Goal: Task Accomplishment & Management: Manage account settings

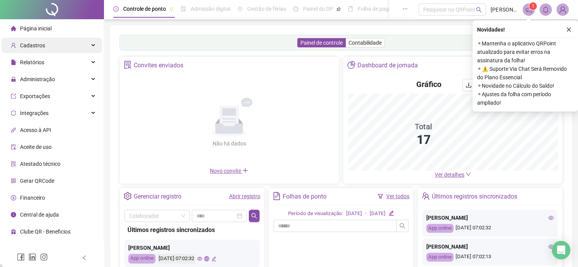
click at [62, 42] on div "Cadastros" at bounding box center [52, 45] width 101 height 15
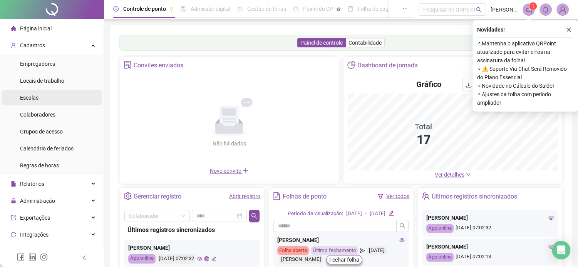
click at [47, 102] on li "Escalas" at bounding box center [52, 97] width 101 height 15
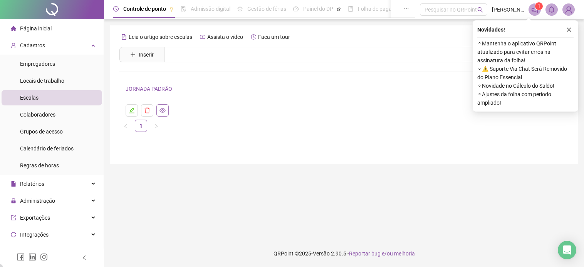
click at [163, 108] on icon "eye" at bounding box center [162, 110] width 6 height 5
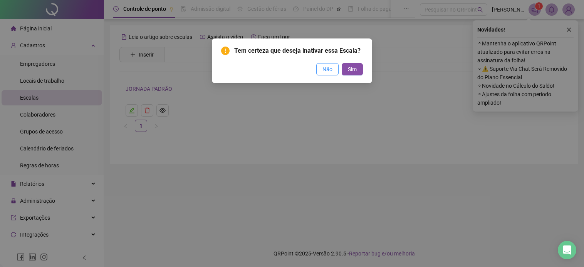
click at [335, 71] on button "Não" at bounding box center [327, 69] width 22 height 12
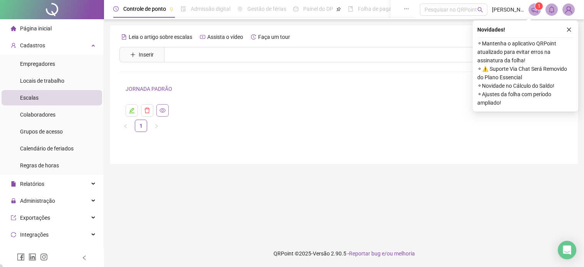
click at [166, 111] on button "button" at bounding box center [162, 110] width 12 height 12
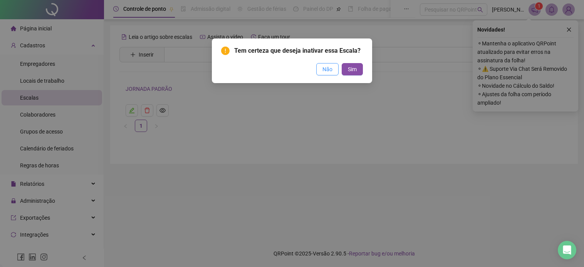
click at [324, 68] on span "Não" at bounding box center [327, 69] width 10 height 8
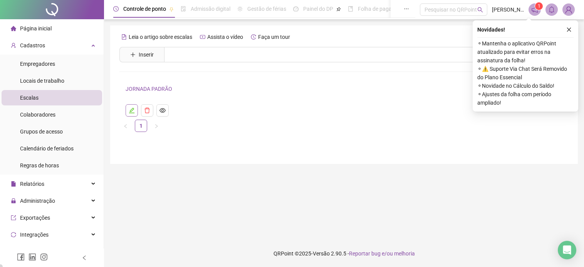
click at [132, 111] on icon "edit" at bounding box center [131, 110] width 5 height 5
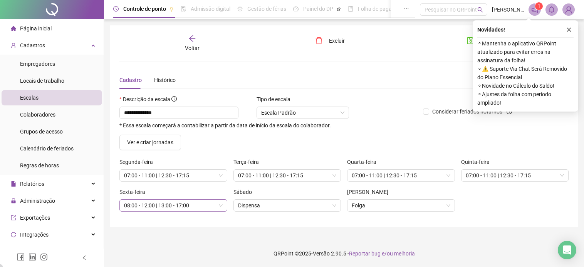
click at [163, 206] on span "08:00 - 12:00 | 13:00 - 17:00" at bounding box center [173, 206] width 99 height 12
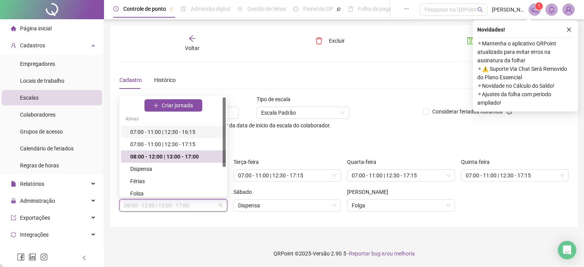
click at [179, 129] on div "07:00 - 11:00 | 12:30 - 16:15" at bounding box center [175, 132] width 91 height 8
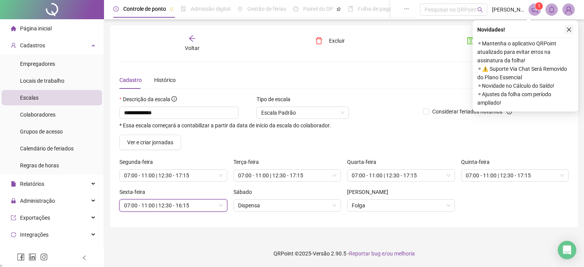
click at [571, 27] on icon "close" at bounding box center [568, 29] width 5 height 5
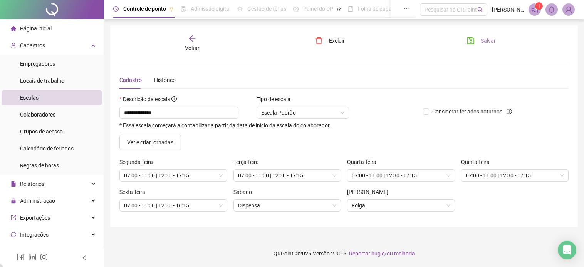
click at [484, 37] on span "Salvar" at bounding box center [488, 41] width 15 height 8
click at [290, 111] on span "Escala Padrão" at bounding box center [302, 113] width 83 height 12
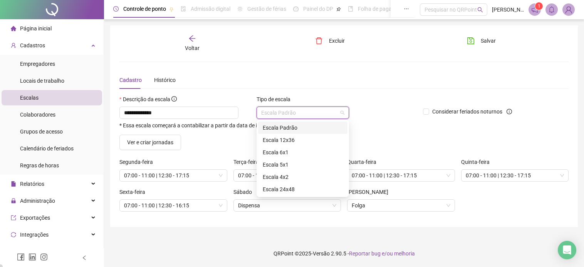
click at [290, 111] on span "Escala Padrão" at bounding box center [302, 113] width 83 height 12
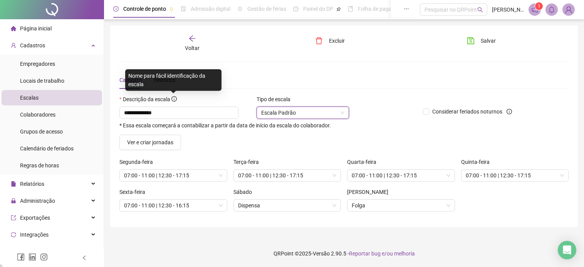
click at [170, 83] on div "Nome para fácil identificação da escala" at bounding box center [173, 80] width 96 height 22
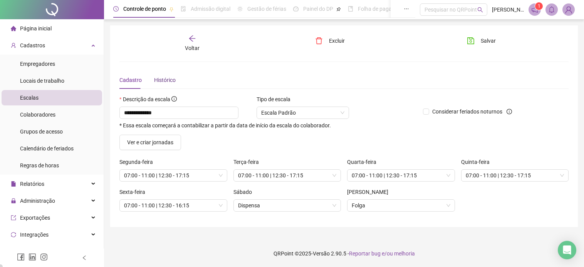
click at [166, 77] on div "Histórico" at bounding box center [165, 80] width 22 height 8
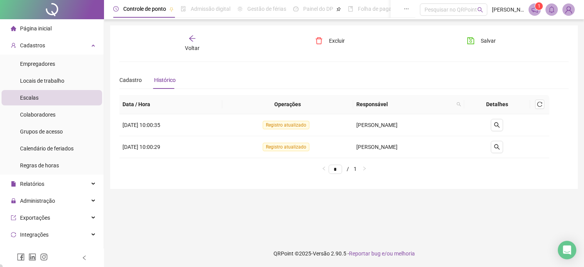
click at [145, 77] on div "Cadastro Histórico" at bounding box center [147, 80] width 56 height 18
click at [131, 81] on span "Cadastro" at bounding box center [130, 80] width 22 height 6
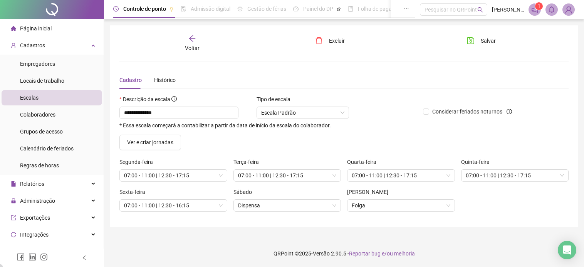
click at [191, 43] on div "Voltar" at bounding box center [193, 44] width 70 height 18
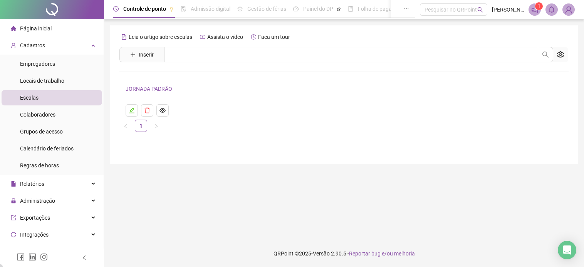
click at [160, 58] on span "Inserir" at bounding box center [141, 54] width 45 height 15
click at [143, 50] on button "Inserir" at bounding box center [142, 55] width 36 height 12
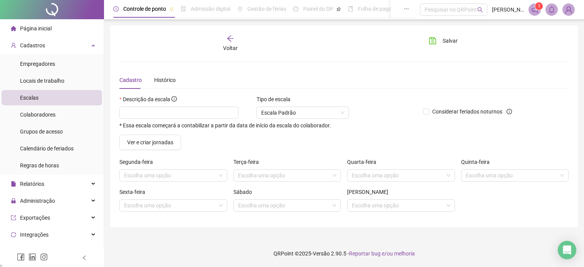
click at [174, 104] on div "Descrição da escala" at bounding box center [267, 101] width 297 height 12
click at [174, 108] on input "text" at bounding box center [178, 113] width 119 height 12
type input "**********"
click at [173, 184] on div "Segunda-feira Escolha uma opção" at bounding box center [173, 173] width 114 height 30
click at [177, 177] on input "search" at bounding box center [170, 176] width 92 height 12
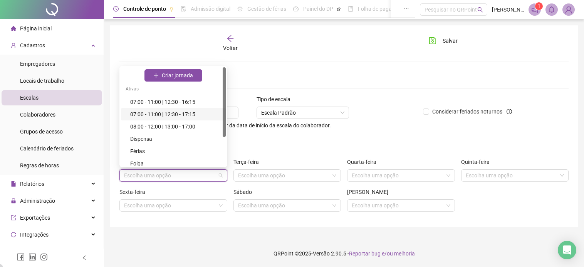
click at [181, 114] on div "07:00 - 11:00 | 12:30 - 17:15" at bounding box center [175, 114] width 91 height 8
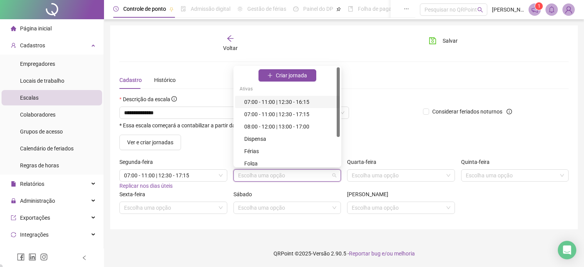
click at [271, 176] on input "search" at bounding box center [284, 176] width 92 height 12
click at [265, 115] on div "07:00 - 11:00 | 12:30 - 17:15" at bounding box center [289, 114] width 91 height 8
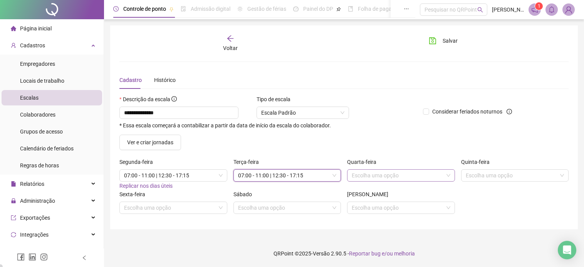
click at [402, 174] on input "search" at bounding box center [398, 176] width 92 height 12
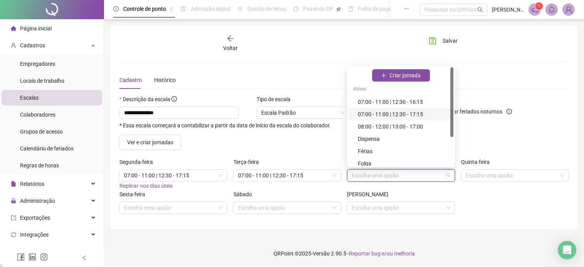
click at [370, 112] on div "07:00 - 11:00 | 12:30 - 17:15" at bounding box center [403, 114] width 91 height 8
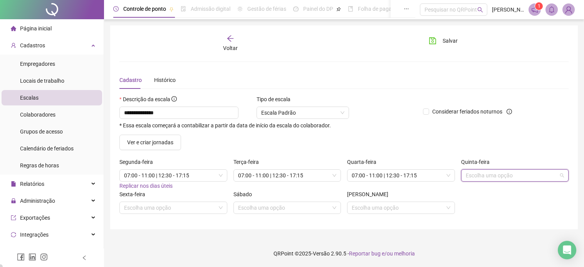
click at [497, 176] on input "search" at bounding box center [512, 176] width 92 height 12
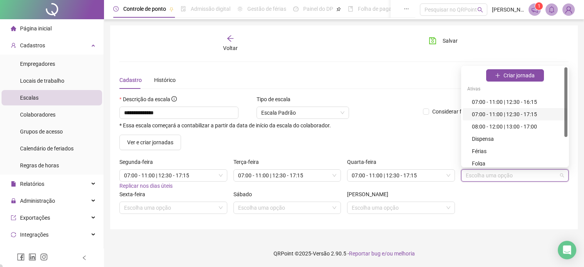
click at [502, 116] on div "07:00 - 11:00 | 12:30 - 17:15" at bounding box center [517, 114] width 91 height 8
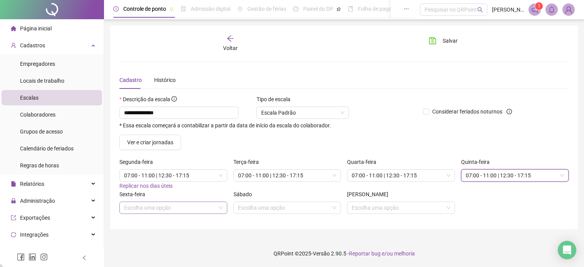
click at [194, 209] on input "search" at bounding box center [170, 208] width 92 height 12
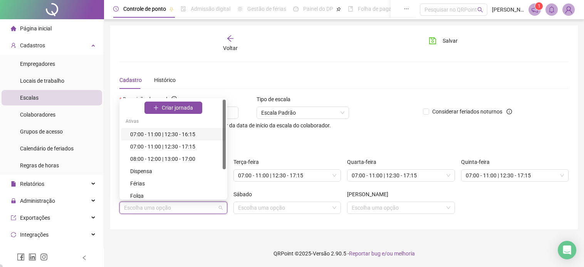
click at [181, 134] on div "07:00 - 11:00 | 12:30 - 16:15" at bounding box center [175, 134] width 91 height 8
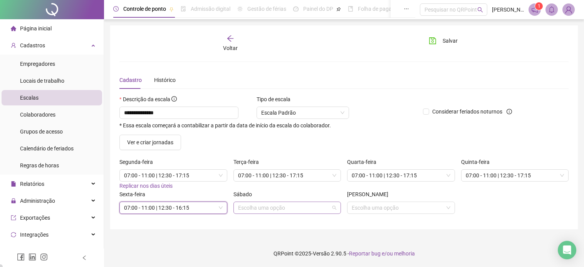
click at [274, 211] on input "search" at bounding box center [284, 208] width 92 height 12
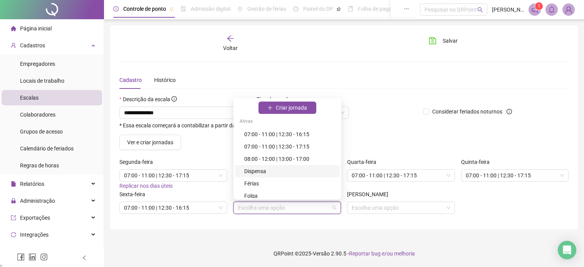
click at [265, 174] on div "Dispensa" at bounding box center [289, 171] width 91 height 8
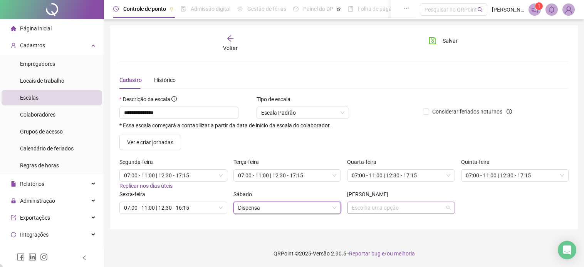
click at [348, 206] on div "Escolha uma opção" at bounding box center [401, 208] width 108 height 12
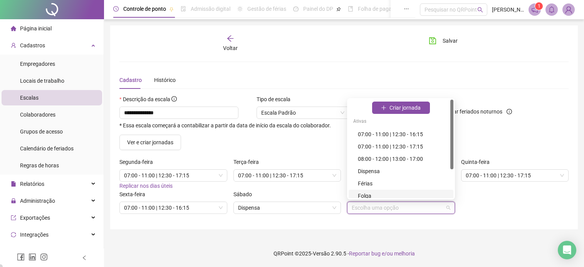
click at [368, 194] on div "Folga" at bounding box center [403, 196] width 91 height 8
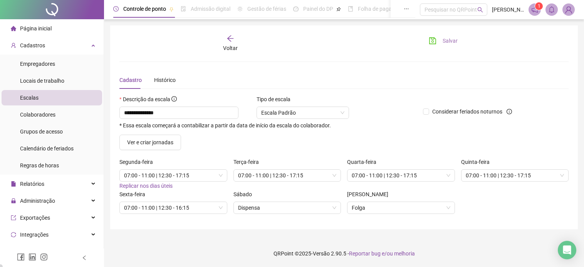
click at [454, 40] on span "Salvar" at bounding box center [450, 41] width 15 height 8
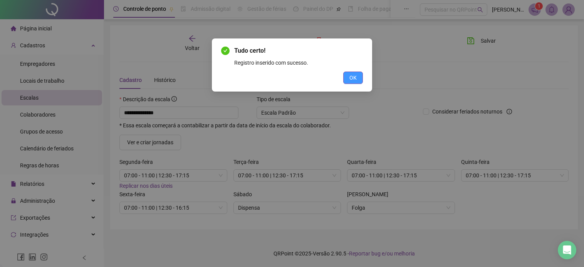
click at [351, 79] on span "OK" at bounding box center [352, 78] width 7 height 8
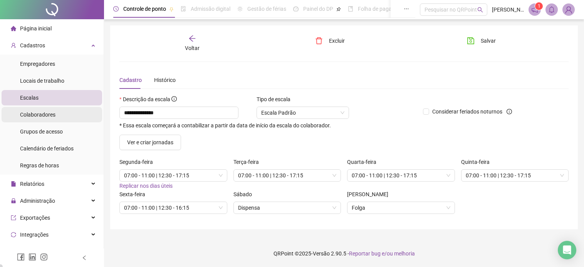
click at [47, 112] on span "Colaboradores" at bounding box center [37, 115] width 35 height 6
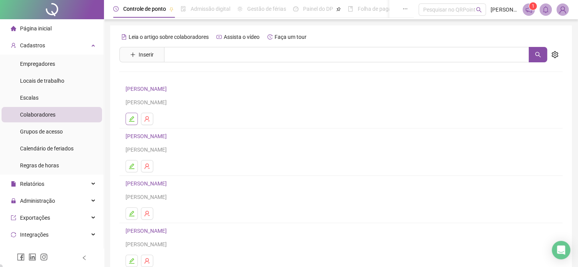
click at [131, 119] on icon "edit" at bounding box center [132, 119] width 6 height 6
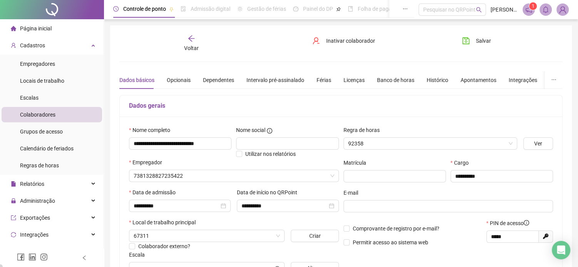
type input "**********"
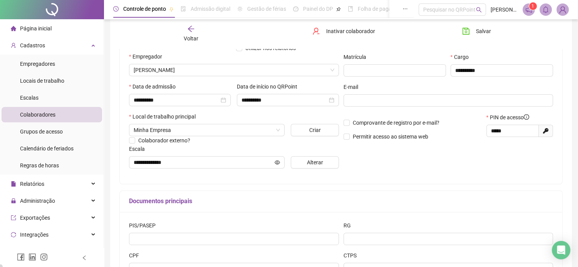
scroll to position [116, 0]
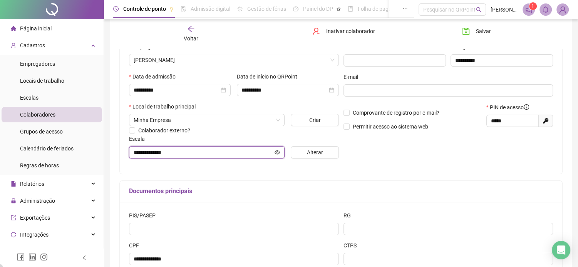
click at [201, 154] on input "**********" at bounding box center [203, 152] width 139 height 8
click at [279, 152] on icon "eye" at bounding box center [277, 152] width 5 height 5
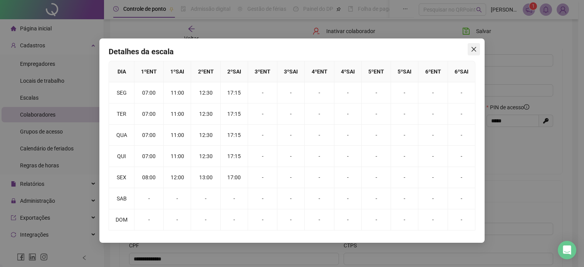
click at [473, 50] on icon "close" at bounding box center [473, 49] width 5 height 5
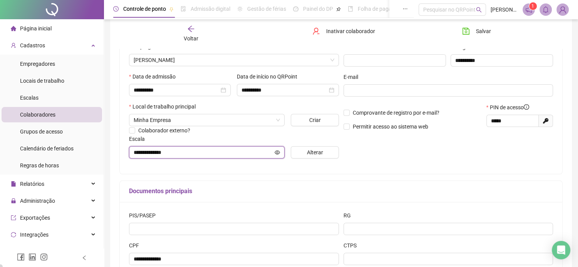
click at [155, 156] on input "**********" at bounding box center [203, 152] width 139 height 8
drag, startPoint x: 197, startPoint y: 155, endPoint x: 110, endPoint y: 151, distance: 86.7
click at [112, 152] on div "**********" at bounding box center [341, 100] width 462 height 381
click at [203, 149] on input "**********" at bounding box center [203, 152] width 139 height 8
click at [325, 149] on button "Alterar" at bounding box center [315, 152] width 48 height 12
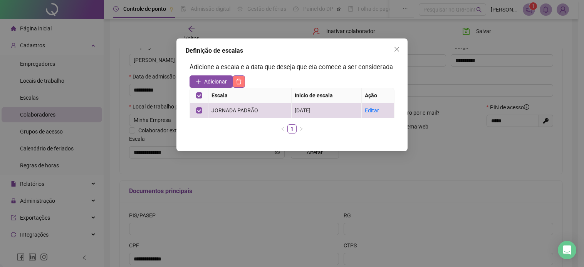
click at [240, 83] on icon "delete" at bounding box center [239, 82] width 6 height 6
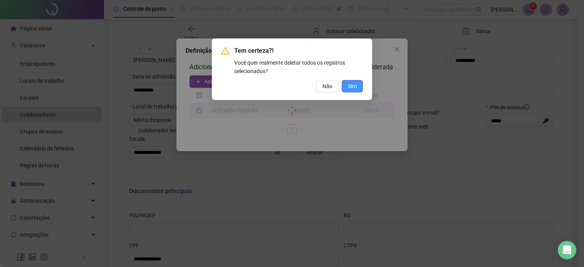
click at [354, 86] on span "Sim" at bounding box center [352, 86] width 9 height 8
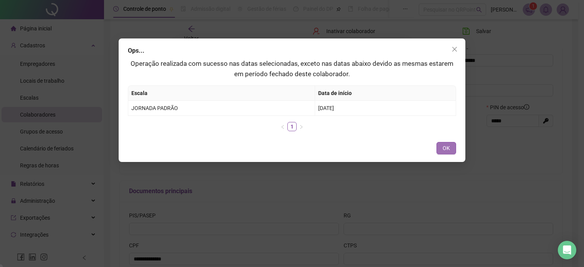
click at [442, 147] on button "OK" at bounding box center [446, 148] width 20 height 12
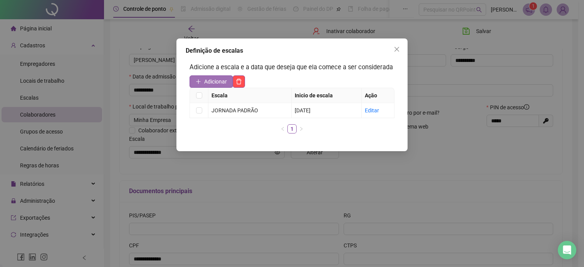
click at [210, 86] on span "Adicionar" at bounding box center [215, 81] width 23 height 8
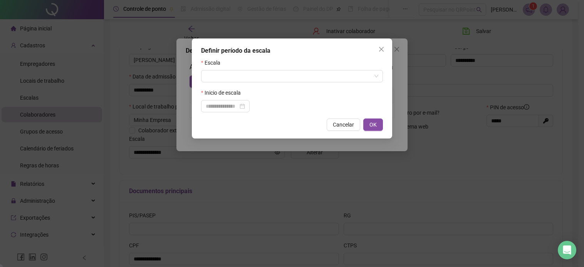
click at [233, 83] on form "Escala Inicio de escala" at bounding box center [292, 86] width 182 height 54
click at [244, 75] on input "search" at bounding box center [289, 76] width 166 height 12
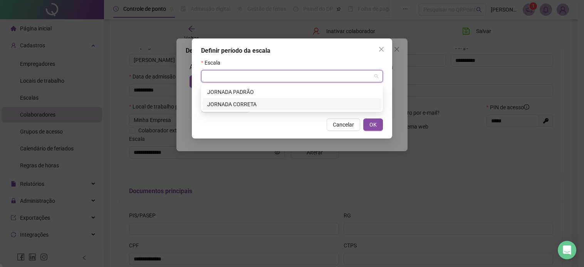
click at [243, 104] on div "JORNADA CORRETA" at bounding box center [291, 104] width 169 height 8
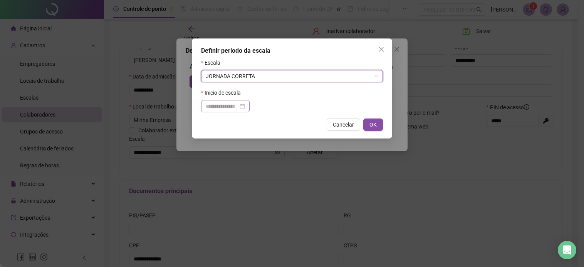
click at [232, 111] on div at bounding box center [225, 106] width 49 height 12
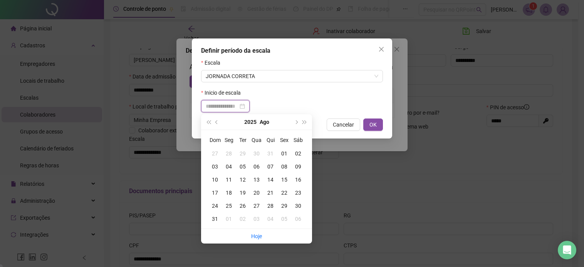
click at [230, 106] on input at bounding box center [222, 106] width 32 height 8
type input "**********"
click at [283, 154] on div "01" at bounding box center [284, 153] width 14 height 8
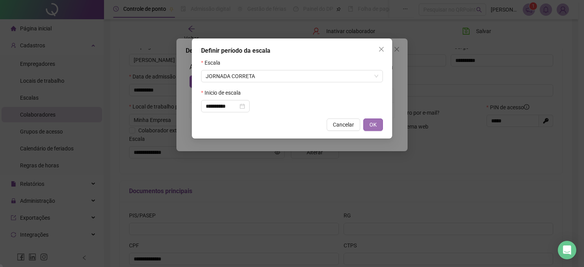
click at [369, 127] on button "OK" at bounding box center [373, 125] width 20 height 12
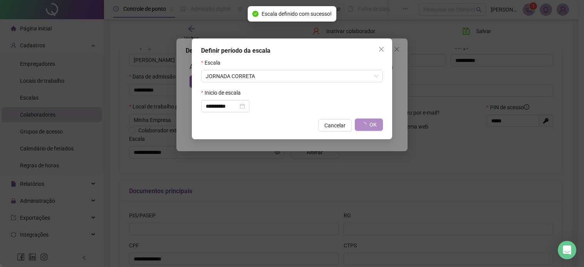
type input "**********"
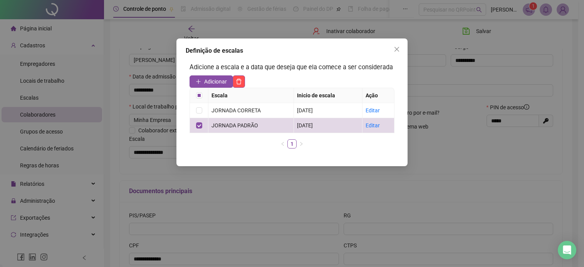
click at [240, 74] on div "Adicione a escala e a data que deseja que ela comece a ser considerada Adiciona…" at bounding box center [292, 109] width 213 height 100
click at [241, 79] on icon "delete" at bounding box center [239, 82] width 6 height 6
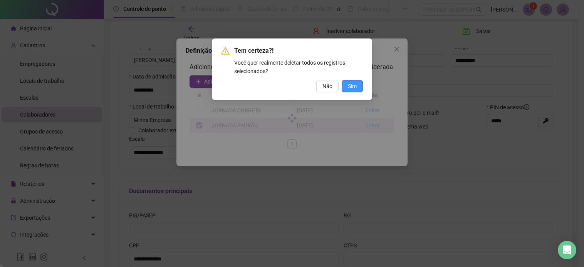
click at [346, 83] on button "Sim" at bounding box center [352, 86] width 21 height 12
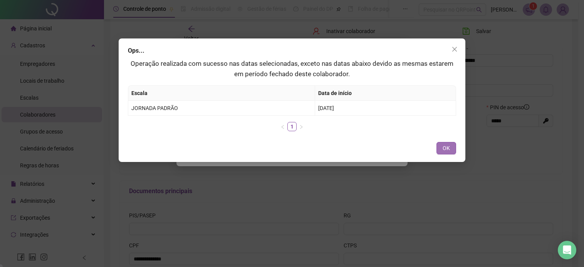
click at [436, 148] on button "OK" at bounding box center [446, 148] width 20 height 12
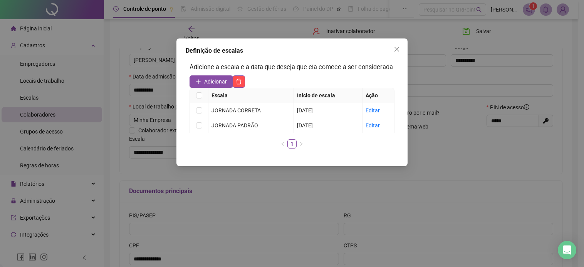
click at [391, 55] on div "Definição de escalas" at bounding box center [292, 50] width 213 height 9
click at [394, 52] on button "Close" at bounding box center [397, 49] width 12 height 12
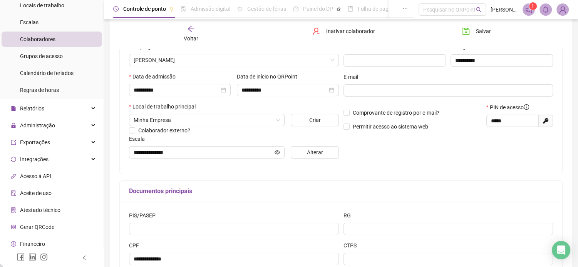
scroll to position [77, 0]
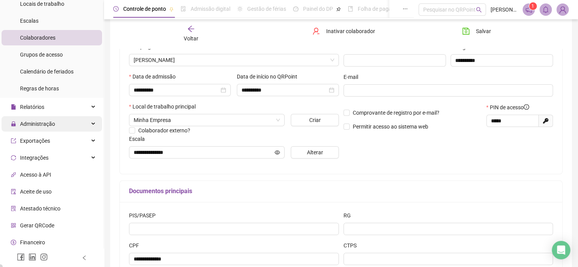
click at [83, 125] on div "Administração" at bounding box center [52, 123] width 101 height 15
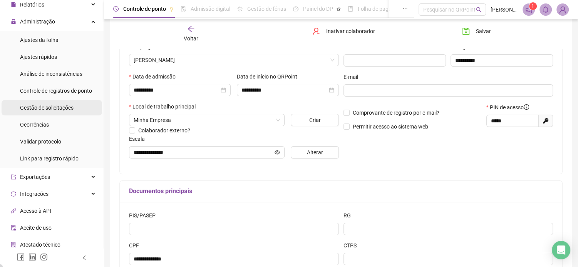
scroll to position [193, 0]
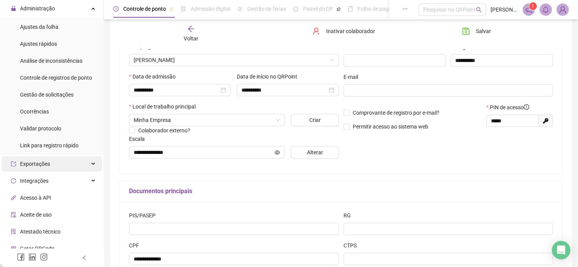
click at [68, 166] on div "Exportações" at bounding box center [52, 163] width 101 height 15
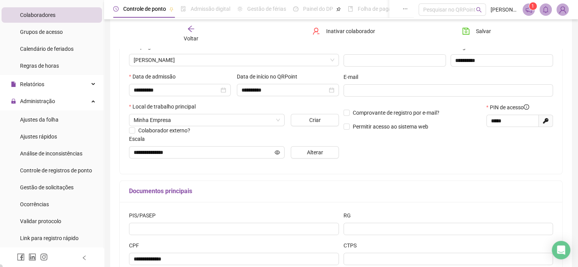
scroll to position [77, 0]
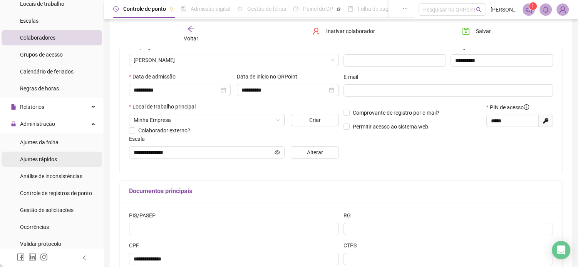
click at [60, 159] on li "Ajustes rápidos" at bounding box center [52, 159] width 101 height 15
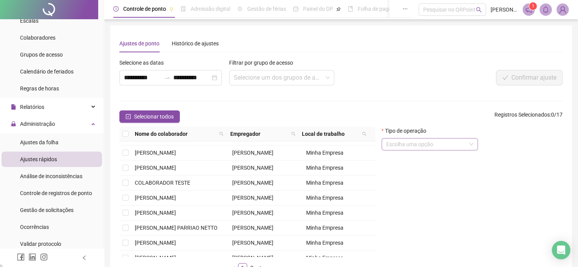
scroll to position [39, 0]
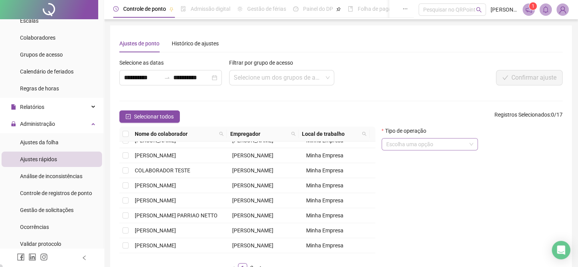
click at [427, 139] on input "search" at bounding box center [426, 145] width 80 height 12
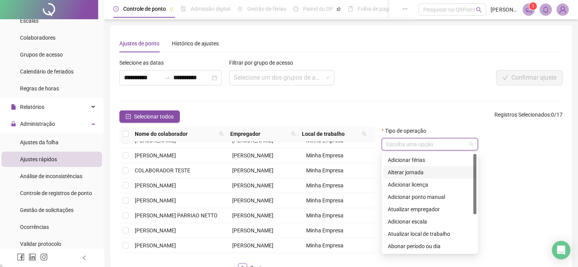
click at [431, 170] on div "Alterar jornada" at bounding box center [430, 172] width 84 height 8
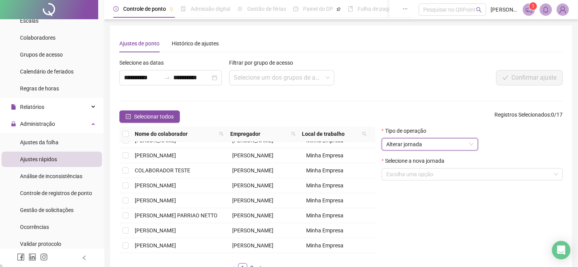
scroll to position [0, 0]
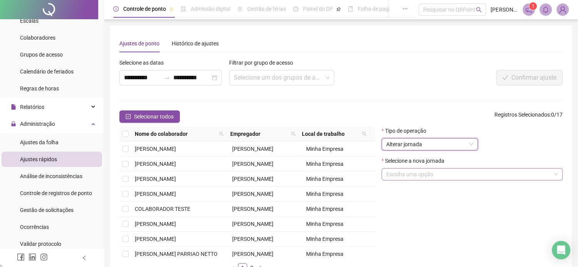
click at [422, 176] on input "search" at bounding box center [468, 175] width 165 height 12
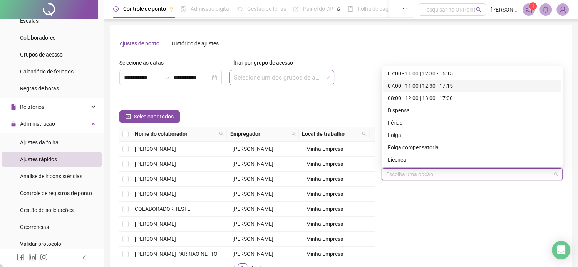
click at [308, 76] on input "search" at bounding box center [278, 77] width 89 height 15
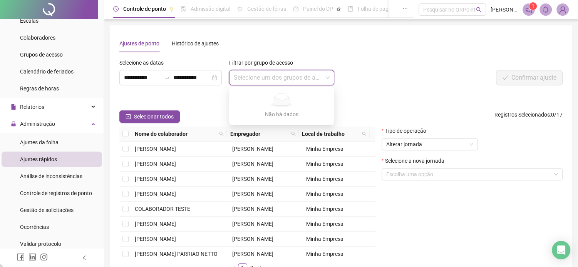
click at [308, 76] on input "search" at bounding box center [278, 77] width 89 height 15
click at [430, 177] on input "search" at bounding box center [468, 175] width 165 height 12
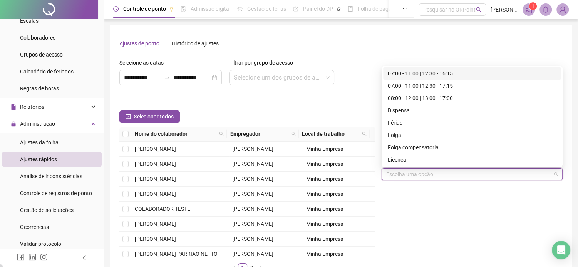
click at [411, 74] on div "07:00 - 11:00 | 12:30 - 16:15" at bounding box center [472, 73] width 169 height 8
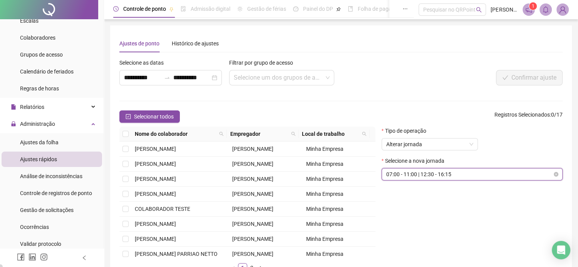
click at [453, 177] on span "07:00 - 11:00 | 12:30 - 16:15" at bounding box center [472, 175] width 172 height 12
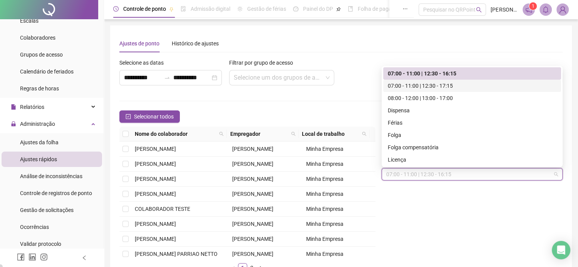
click at [443, 89] on div "07:00 - 11:00 | 12:30 - 17:15" at bounding box center [472, 86] width 169 height 8
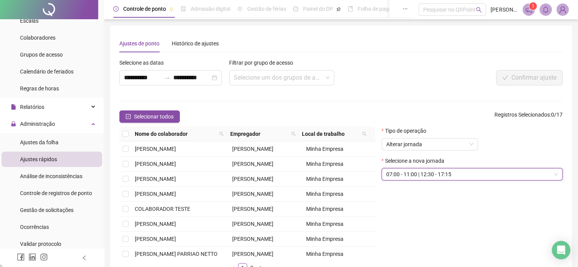
click at [130, 134] on th at bounding box center [125, 134] width 12 height 15
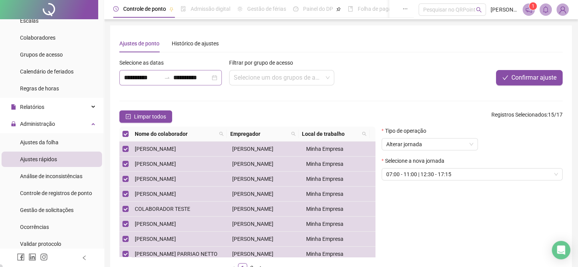
click at [216, 79] on div "**********" at bounding box center [170, 77] width 102 height 15
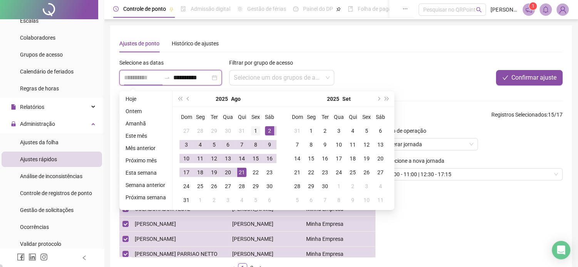
type input "**********"
click at [257, 130] on div "1" at bounding box center [255, 130] width 9 height 9
click at [388, 98] on button "super-next-year" at bounding box center [387, 98] width 8 height 15
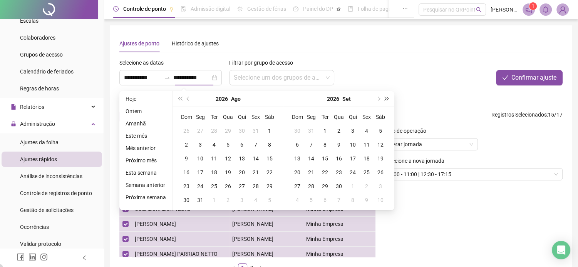
click at [387, 98] on button "super-next-year" at bounding box center [387, 98] width 8 height 15
click at [176, 99] on button "super-prev-year" at bounding box center [180, 98] width 8 height 15
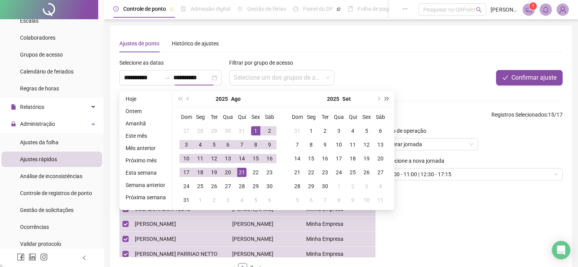
click at [388, 98] on button "super-next-year" at bounding box center [387, 98] width 8 height 15
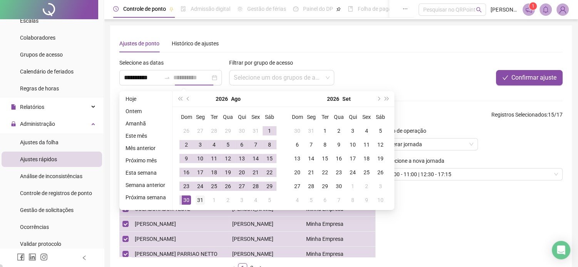
type input "**********"
click at [202, 201] on div "31" at bounding box center [200, 200] width 9 height 9
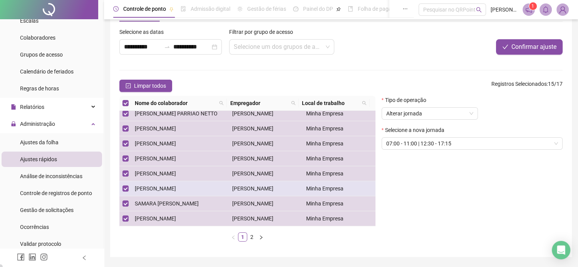
scroll to position [54, 0]
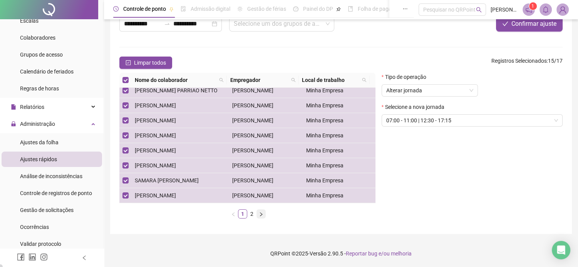
click at [262, 215] on icon "right" at bounding box center [261, 214] width 5 height 5
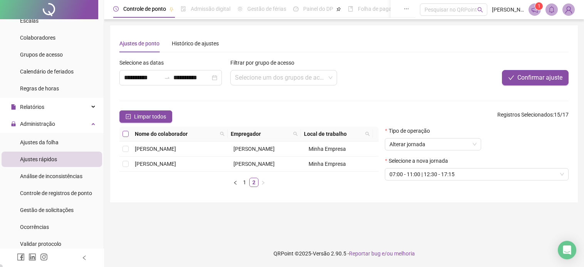
click at [127, 137] on label at bounding box center [125, 134] width 6 height 8
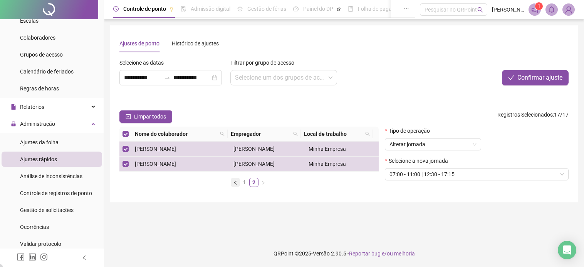
click at [235, 185] on icon "left" at bounding box center [235, 183] width 5 height 5
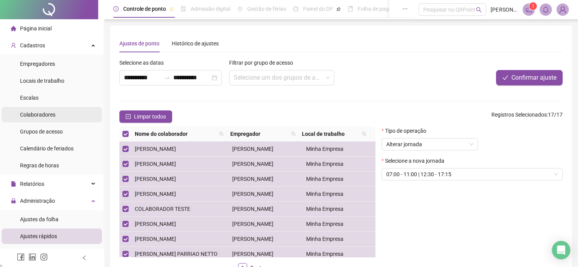
click at [57, 114] on li "Colaboradores" at bounding box center [52, 114] width 101 height 15
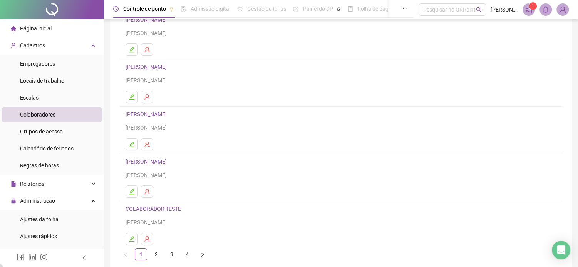
scroll to position [77, 0]
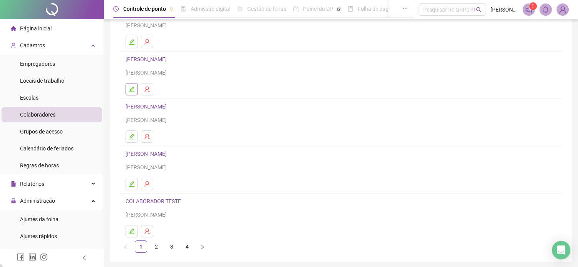
click at [127, 88] on button "button" at bounding box center [132, 89] width 12 height 12
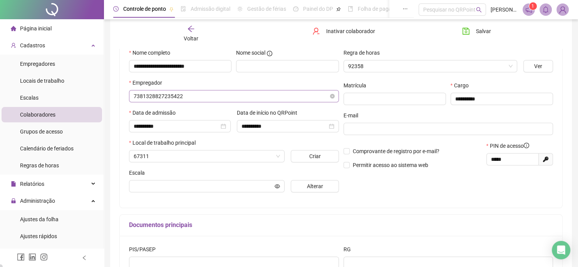
scroll to position [81, 0]
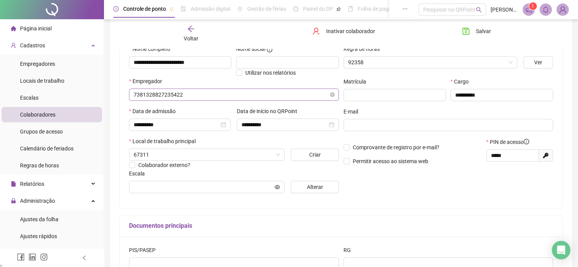
type input "**********"
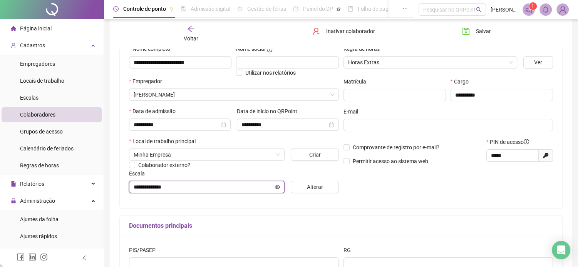
click at [183, 186] on input "**********" at bounding box center [203, 187] width 139 height 8
click at [314, 184] on span "Alterar" at bounding box center [315, 187] width 16 height 8
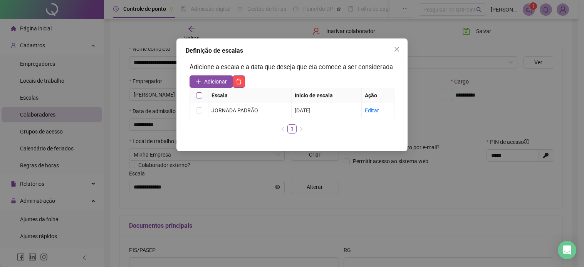
click at [200, 98] on label at bounding box center [199, 95] width 6 height 8
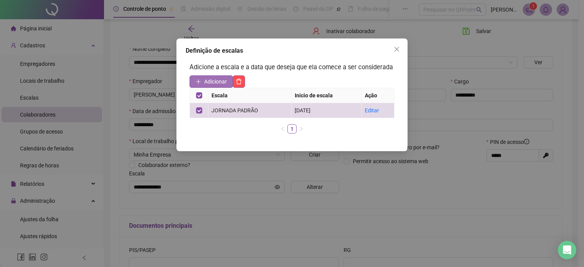
click at [208, 79] on span "Adicionar" at bounding box center [215, 81] width 23 height 8
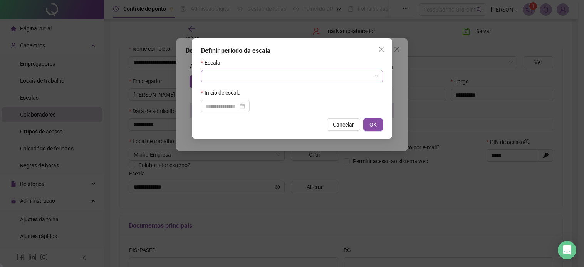
click at [250, 77] on input "search" at bounding box center [289, 76] width 166 height 12
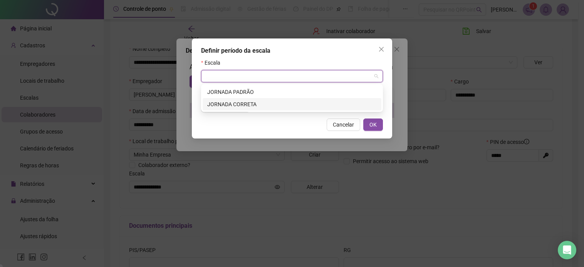
click at [254, 103] on div "JORNADA CORRETA" at bounding box center [291, 104] width 169 height 8
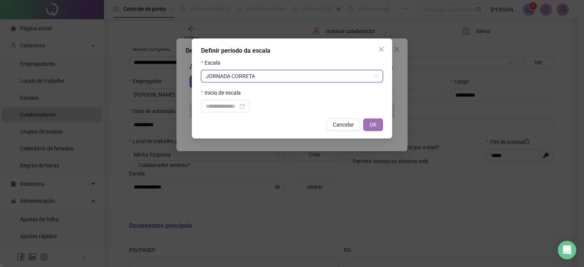
click at [374, 130] on button "OK" at bounding box center [373, 125] width 20 height 12
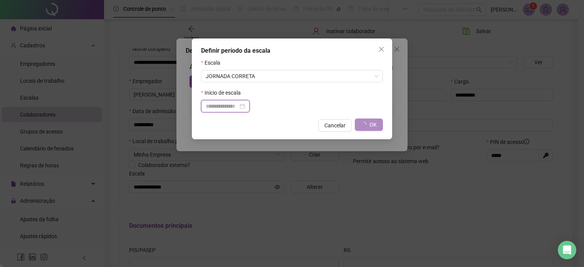
click at [236, 107] on input at bounding box center [222, 106] width 32 height 8
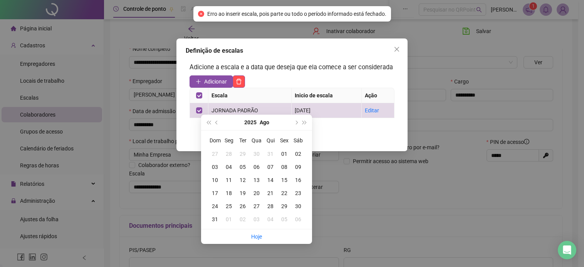
type input "***"
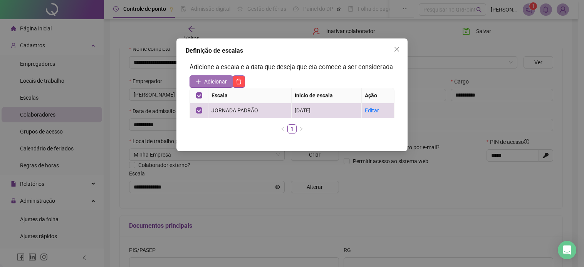
click at [214, 80] on span "Adicionar" at bounding box center [215, 81] width 23 height 8
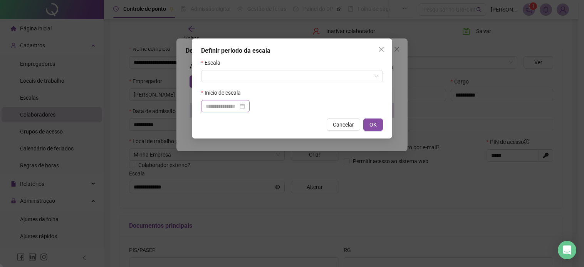
click at [216, 102] on div at bounding box center [225, 106] width 49 height 12
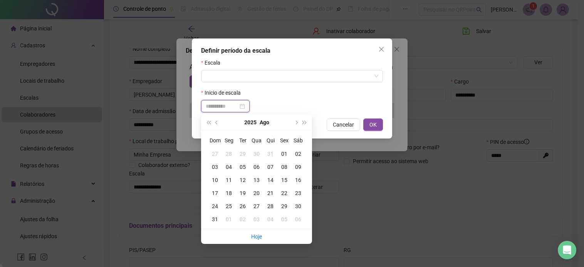
type input "**********"
click at [283, 154] on div "01" at bounding box center [284, 154] width 14 height 8
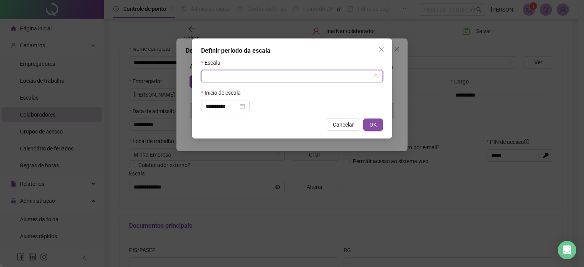
click at [229, 75] on input "search" at bounding box center [289, 76] width 166 height 12
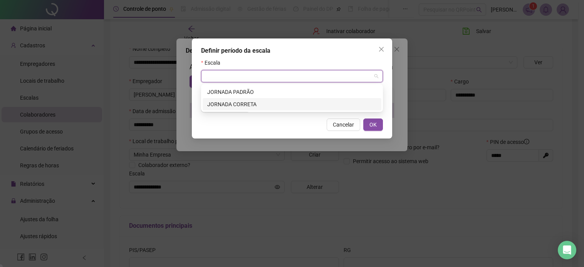
click at [243, 101] on div "JORNADA CORRETA" at bounding box center [291, 104] width 169 height 8
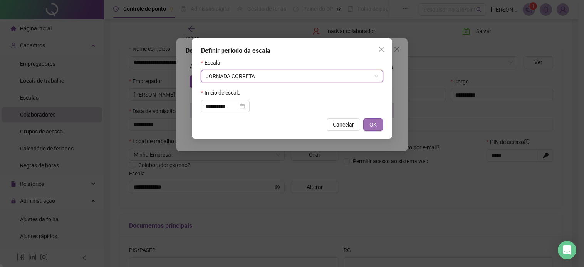
click at [374, 127] on span "OK" at bounding box center [372, 125] width 7 height 8
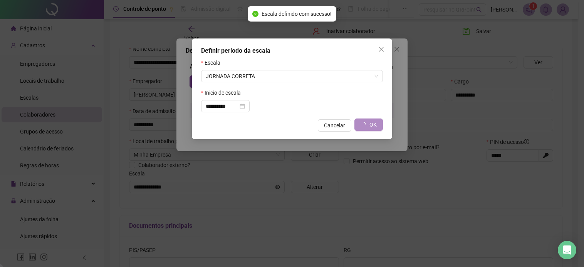
type input "**********"
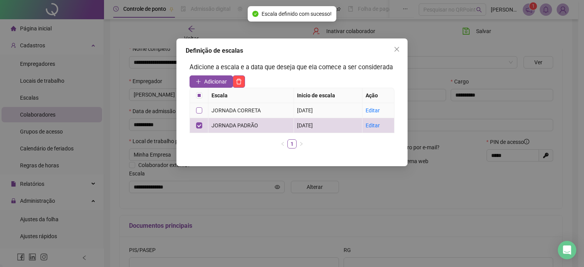
click at [197, 114] on label at bounding box center [199, 110] width 6 height 8
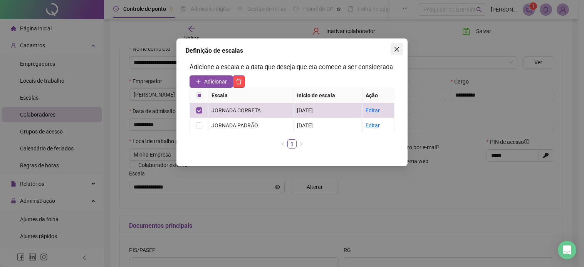
click at [394, 51] on icon "close" at bounding box center [396, 49] width 5 height 5
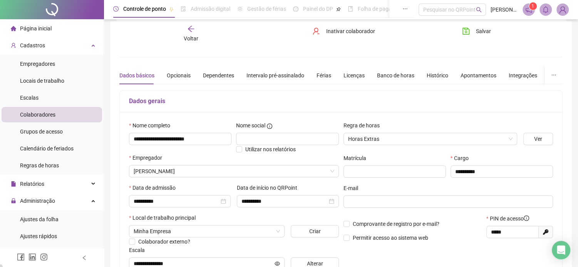
scroll to position [0, 0]
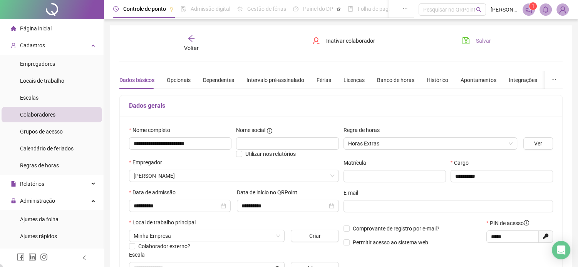
click at [482, 39] on span "Salvar" at bounding box center [483, 41] width 15 height 8
click at [196, 43] on div "Voltar" at bounding box center [191, 44] width 69 height 18
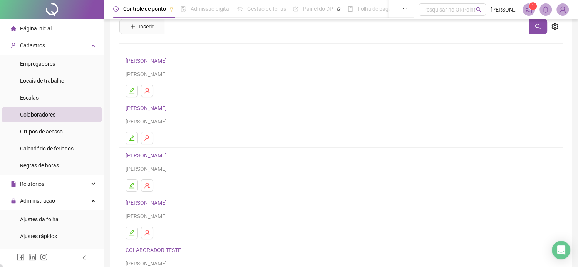
scroll to position [77, 0]
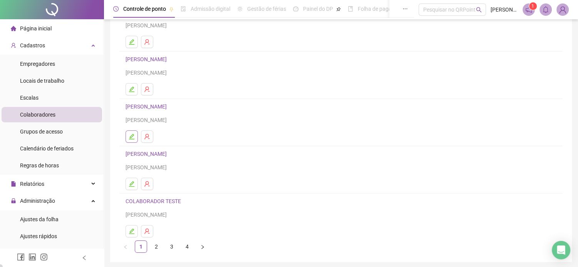
click at [136, 141] on button "button" at bounding box center [132, 137] width 12 height 12
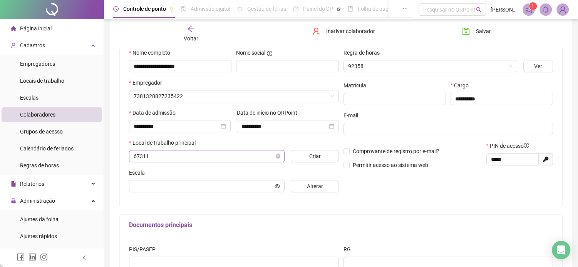
scroll to position [81, 0]
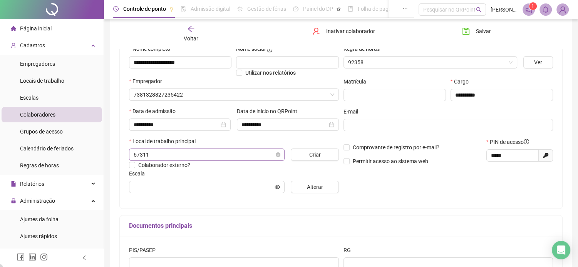
type input "**********"
click at [324, 188] on button "Alterar" at bounding box center [315, 187] width 48 height 12
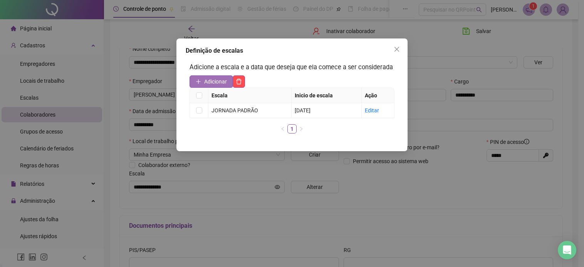
click at [216, 84] on span "Adicionar" at bounding box center [215, 81] width 23 height 8
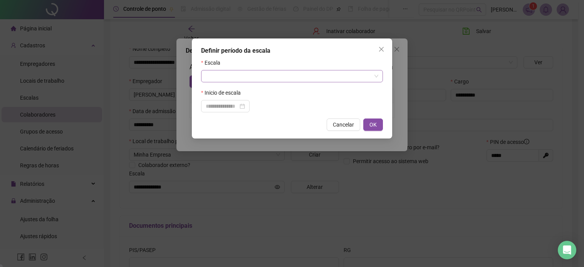
click at [236, 79] on input "search" at bounding box center [289, 76] width 166 height 12
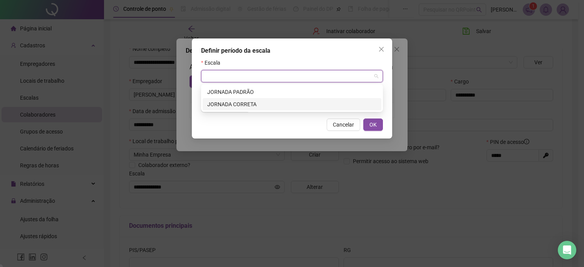
click at [238, 104] on div "JORNADA CORRETA" at bounding box center [291, 104] width 169 height 8
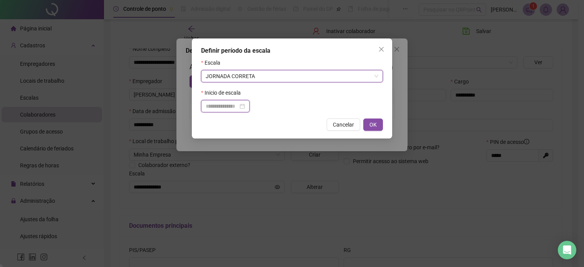
click at [222, 104] on input at bounding box center [222, 106] width 32 height 8
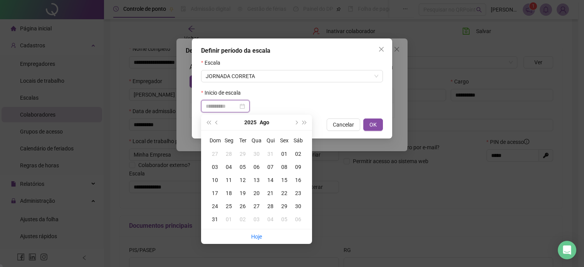
type input "**********"
click at [282, 154] on div "01" at bounding box center [284, 154] width 14 height 8
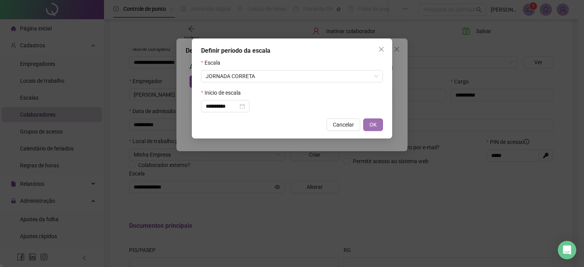
click at [369, 127] on button "OK" at bounding box center [373, 125] width 20 height 12
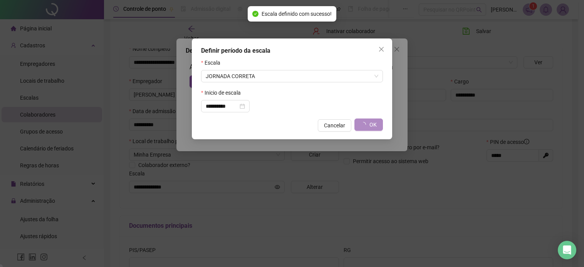
type input "**********"
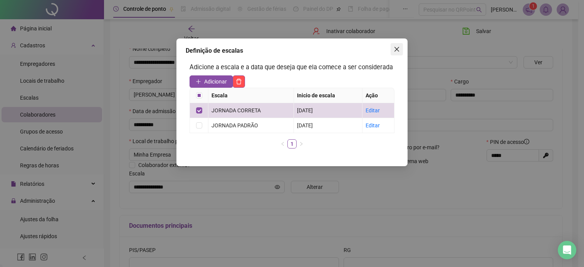
click at [391, 54] on button "Close" at bounding box center [397, 49] width 12 height 12
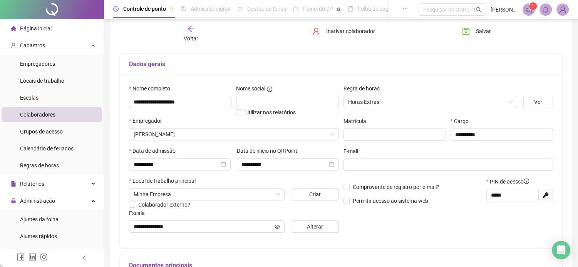
scroll to position [0, 0]
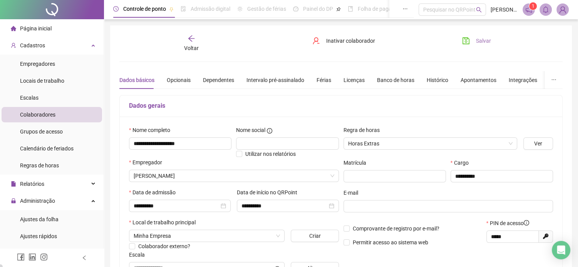
click at [479, 43] on span "Salvar" at bounding box center [483, 41] width 15 height 8
click at [196, 42] on div "Voltar" at bounding box center [191, 44] width 69 height 18
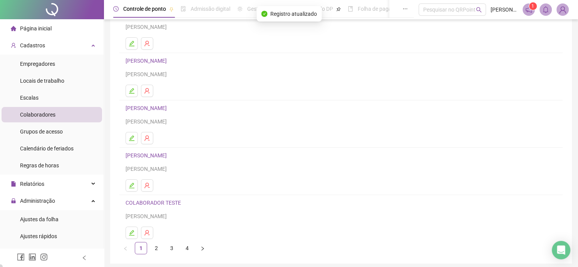
scroll to position [77, 0]
click at [134, 136] on icon "edit" at bounding box center [132, 137] width 6 height 6
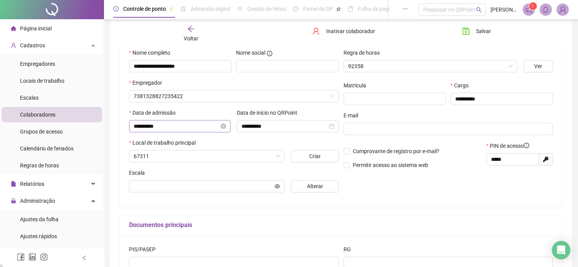
scroll to position [81, 0]
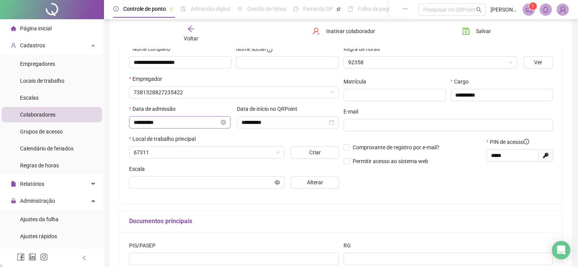
type input "**********"
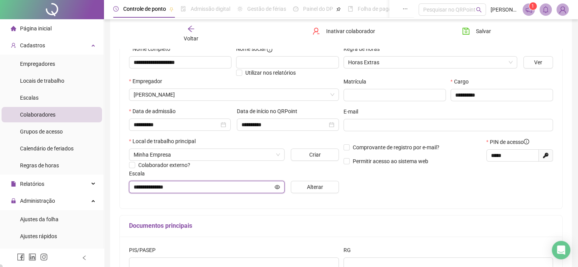
click at [161, 189] on input "**********" at bounding box center [203, 187] width 139 height 8
drag, startPoint x: 216, startPoint y: 201, endPoint x: 216, endPoint y: 184, distance: 16.6
click at [216, 200] on div "**********" at bounding box center [341, 121] width 443 height 173
click at [187, 28] on div "Voltar" at bounding box center [191, 34] width 69 height 18
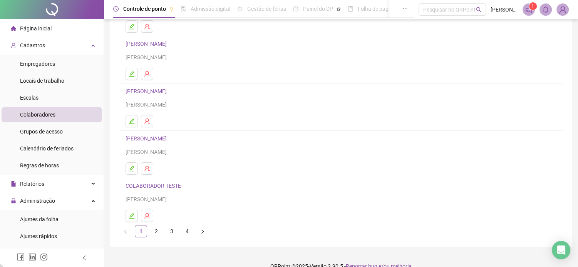
scroll to position [105, 0]
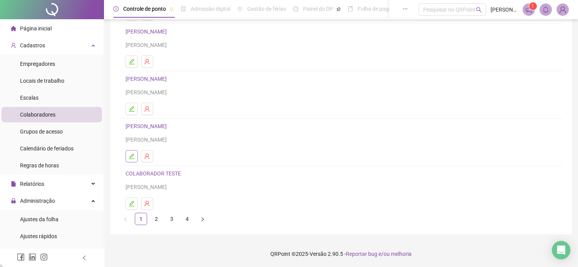
click at [134, 158] on icon "edit" at bounding box center [132, 156] width 6 height 6
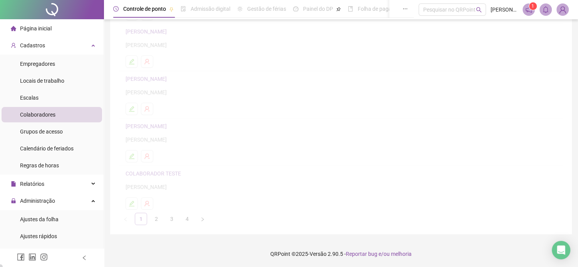
scroll to position [109, 0]
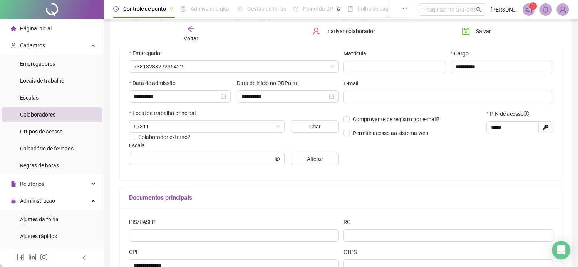
type input "**********"
click at [188, 157] on input "**********" at bounding box center [203, 159] width 139 height 8
click at [308, 162] on span "Alterar" at bounding box center [315, 159] width 16 height 8
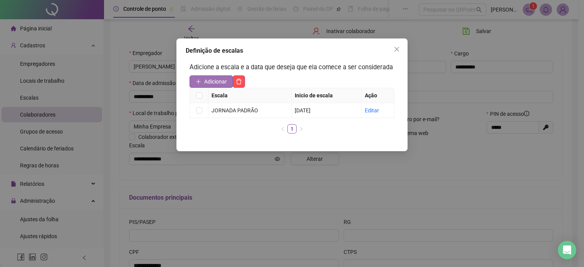
click at [215, 79] on span "Adicionar" at bounding box center [215, 81] width 23 height 8
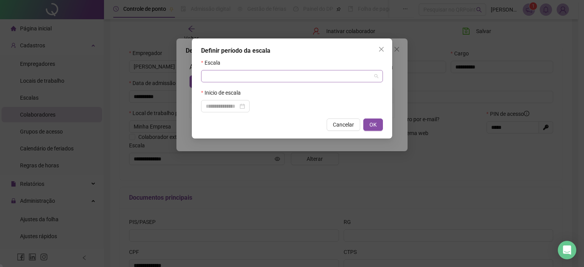
click at [237, 80] on input "search" at bounding box center [289, 76] width 166 height 12
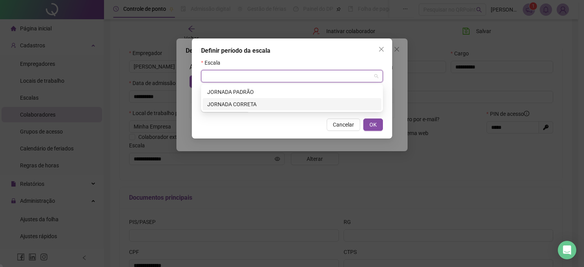
click at [246, 104] on div "JORNADA CORRETA" at bounding box center [291, 104] width 169 height 8
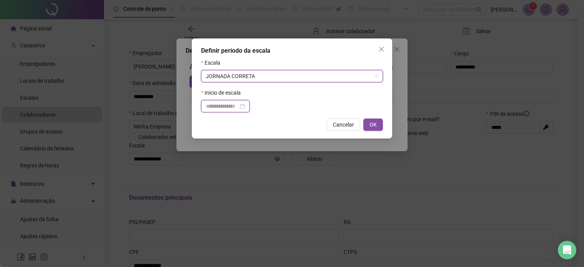
click at [214, 104] on input at bounding box center [222, 106] width 32 height 8
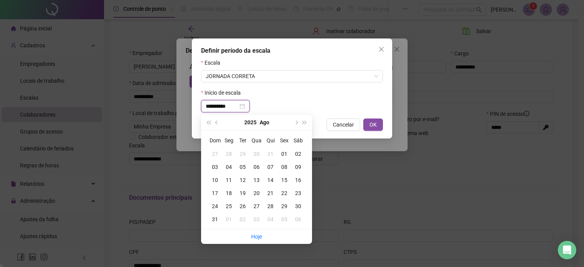
type input "**********"
click at [285, 151] on div "01" at bounding box center [284, 154] width 14 height 8
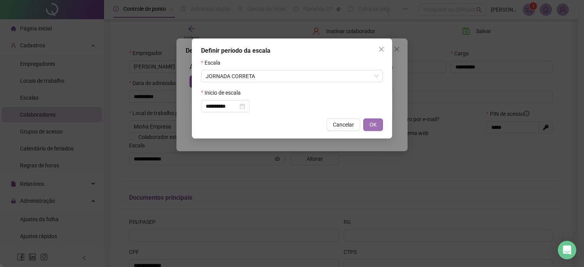
click at [370, 123] on span "OK" at bounding box center [372, 125] width 7 height 8
type input "**********"
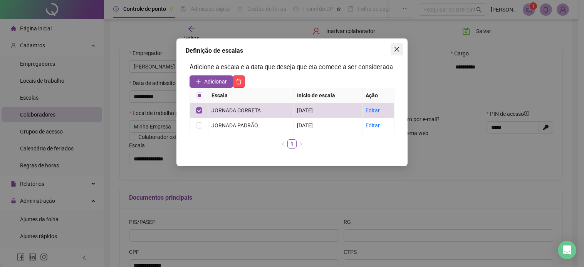
click at [393, 53] on button "Close" at bounding box center [397, 49] width 12 height 12
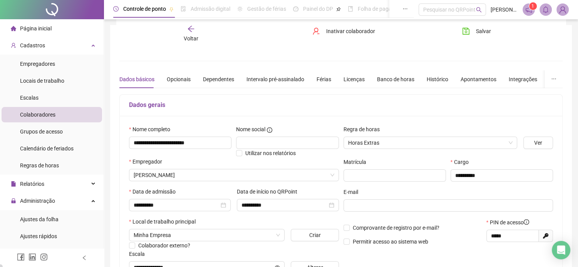
scroll to position [0, 0]
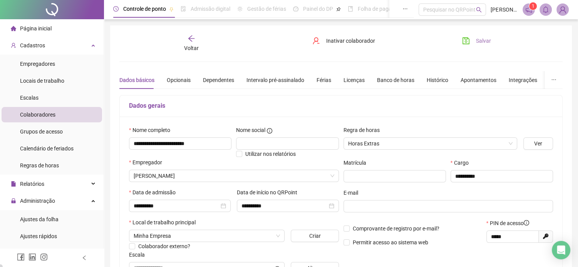
drag, startPoint x: 485, startPoint y: 40, endPoint x: 480, endPoint y: 42, distance: 5.0
click at [485, 40] on span "Salvar" at bounding box center [483, 41] width 15 height 8
click at [193, 39] on icon "arrow-left" at bounding box center [192, 39] width 8 height 8
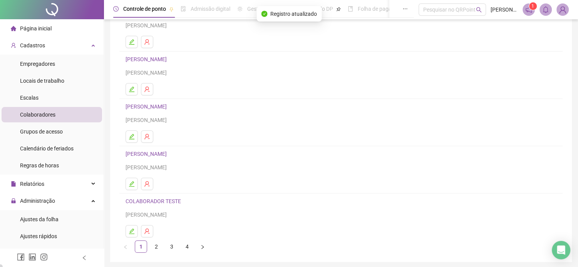
scroll to position [105, 0]
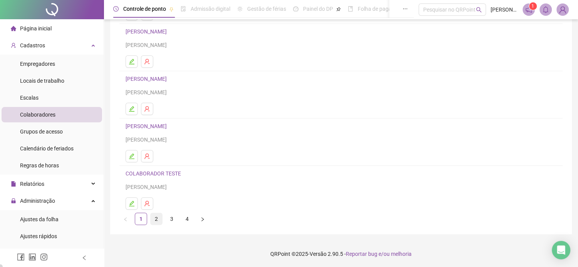
click at [156, 221] on link "2" at bounding box center [157, 219] width 12 height 12
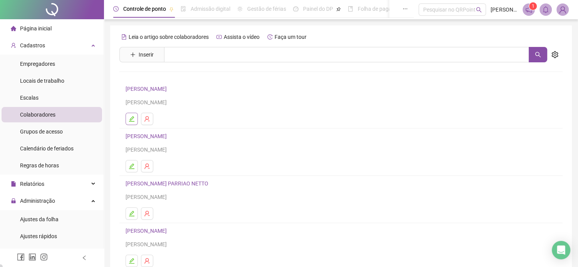
click at [133, 117] on icon "edit" at bounding box center [131, 118] width 5 height 5
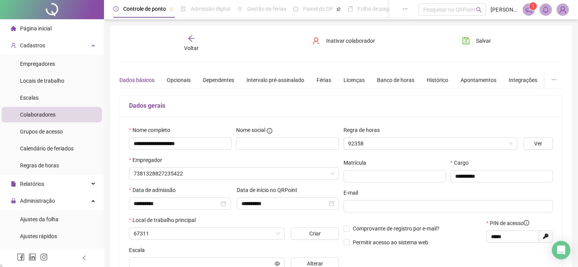
type input "**********"
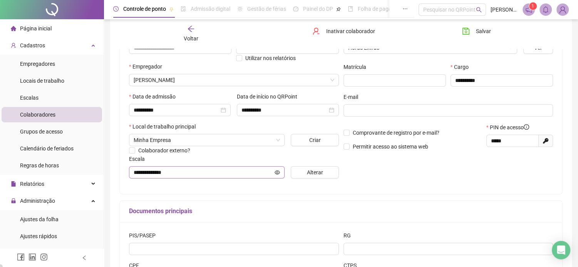
scroll to position [116, 0]
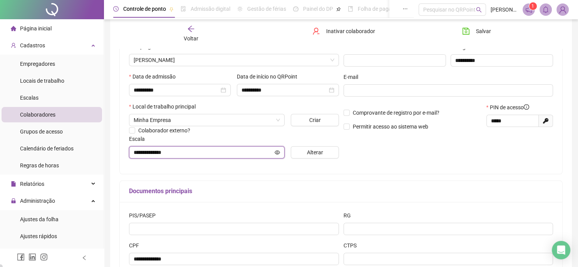
click at [198, 153] on input "**********" at bounding box center [203, 152] width 139 height 8
click at [309, 157] on span "Alterar" at bounding box center [315, 152] width 16 height 8
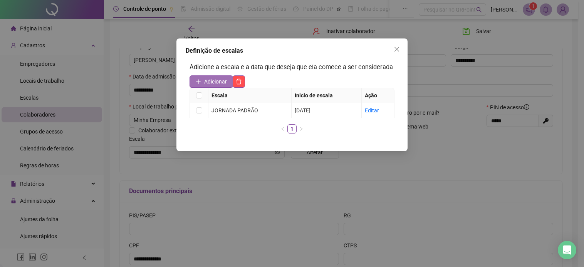
click at [218, 84] on span "Adicionar" at bounding box center [215, 81] width 23 height 8
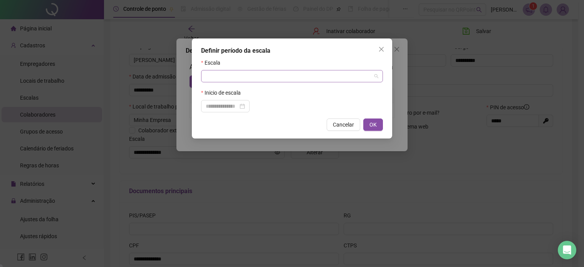
click at [238, 80] on input "search" at bounding box center [289, 76] width 166 height 12
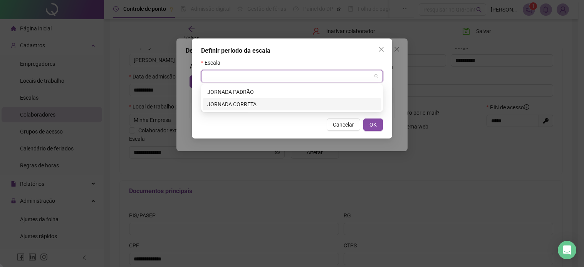
click at [237, 102] on div "JORNADA CORRETA" at bounding box center [291, 104] width 169 height 8
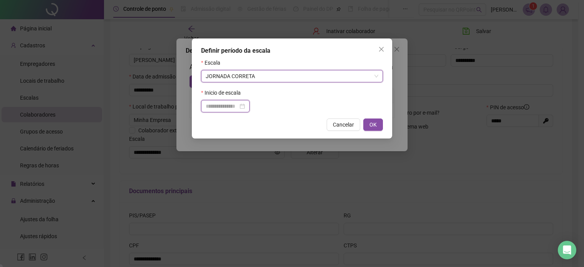
click at [220, 107] on input at bounding box center [222, 106] width 32 height 8
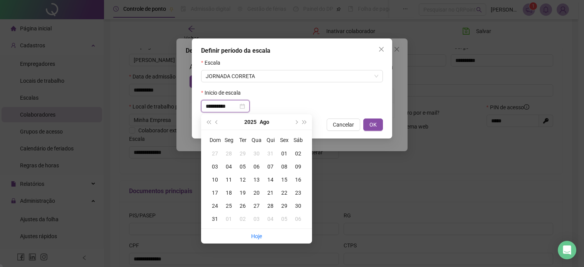
type input "**********"
click at [280, 152] on div "01" at bounding box center [284, 153] width 14 height 8
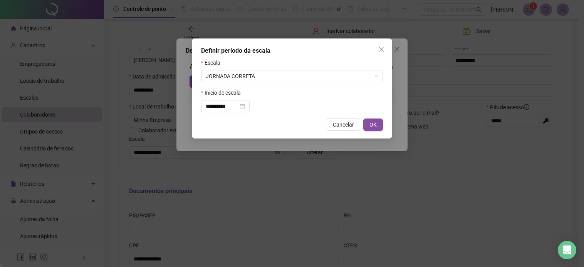
click at [281, 152] on div "**********" at bounding box center [292, 133] width 584 height 267
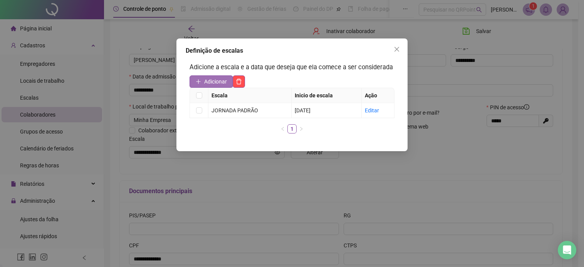
click at [210, 80] on span "Adicionar" at bounding box center [215, 81] width 23 height 8
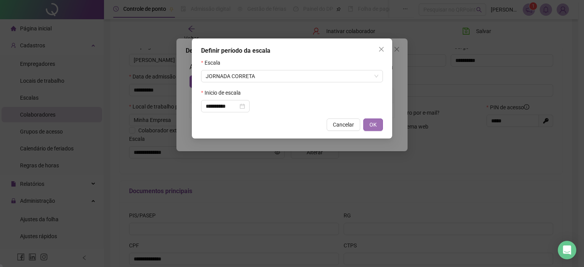
click at [376, 126] on span "OK" at bounding box center [372, 125] width 7 height 8
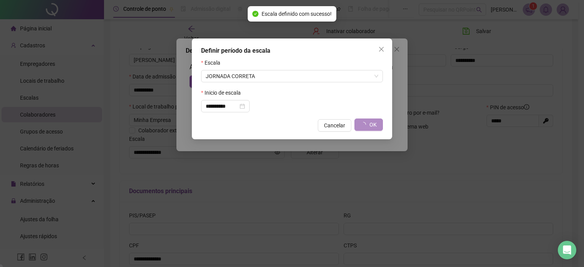
type input "**********"
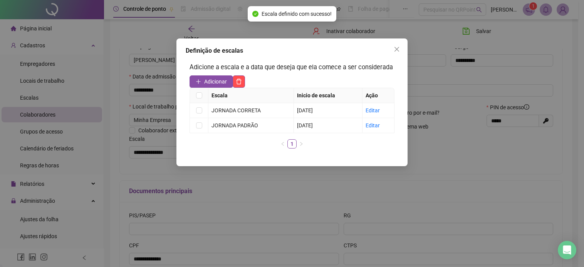
click at [392, 55] on div "Definição de escalas Adicione a escala e a data que deseja que ela comece a ser…" at bounding box center [291, 103] width 231 height 128
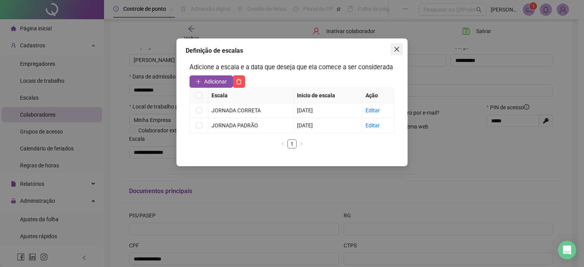
click at [398, 55] on button "Close" at bounding box center [397, 49] width 12 height 12
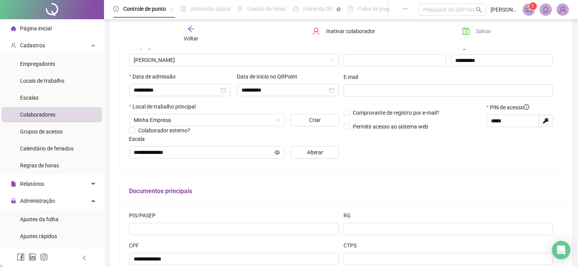
click at [479, 35] on button "Salvar" at bounding box center [476, 31] width 40 height 12
click at [195, 30] on icon "arrow-left" at bounding box center [191, 29] width 8 height 8
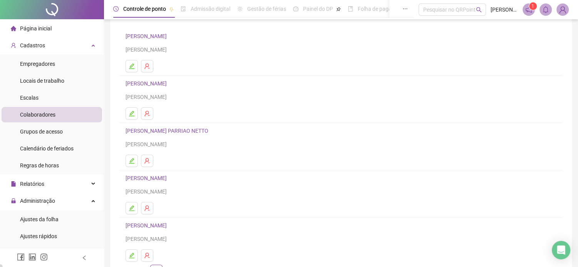
scroll to position [0, 0]
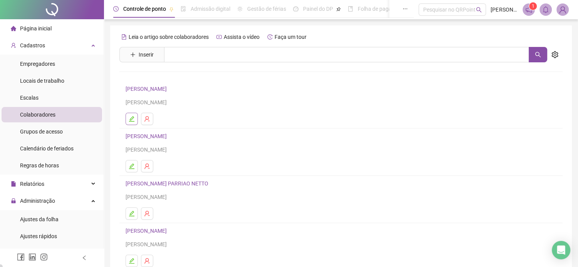
click at [134, 118] on icon "edit" at bounding box center [132, 119] width 6 height 6
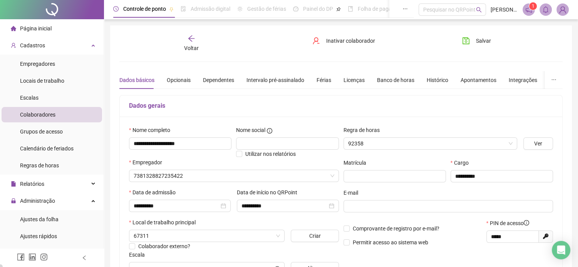
type input "**********"
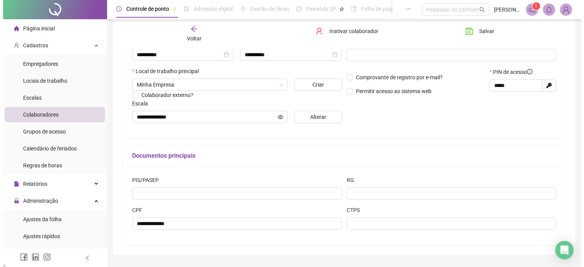
scroll to position [172, 0]
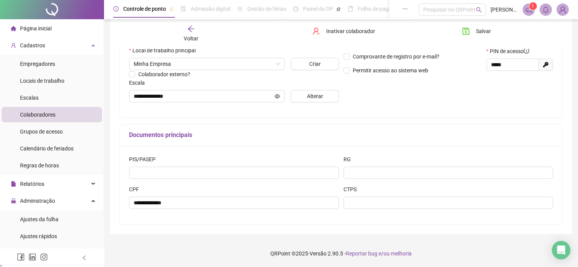
click at [190, 88] on div "Escala" at bounding box center [234, 85] width 210 height 12
click at [192, 93] on input "**********" at bounding box center [203, 96] width 139 height 8
click at [301, 101] on button "Alterar" at bounding box center [315, 96] width 48 height 12
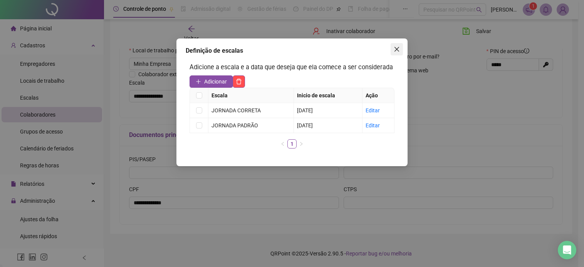
click at [400, 49] on span "Close" at bounding box center [397, 49] width 12 height 6
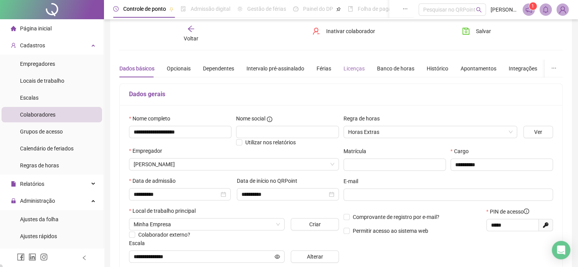
scroll to position [0, 0]
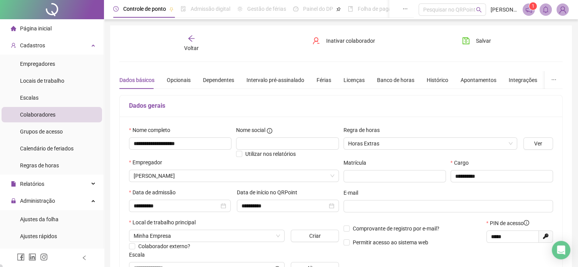
click at [198, 37] on div "Voltar" at bounding box center [191, 44] width 69 height 18
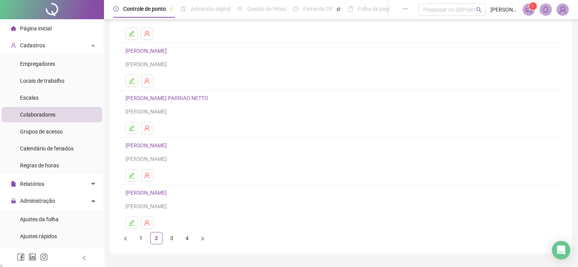
scroll to position [105, 0]
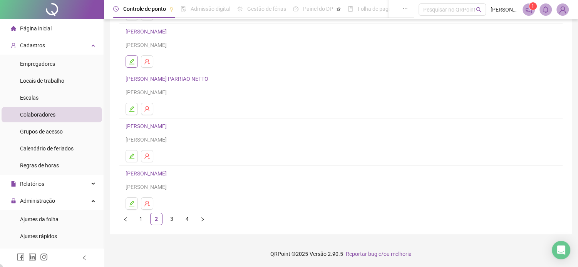
click at [132, 63] on icon "edit" at bounding box center [132, 62] width 6 height 6
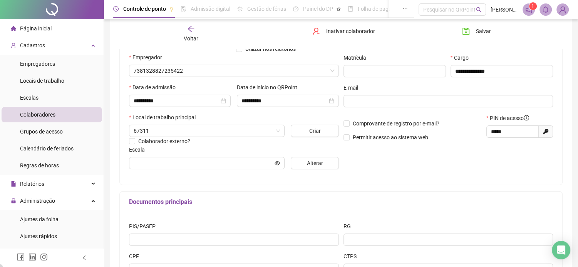
scroll to position [109, 0]
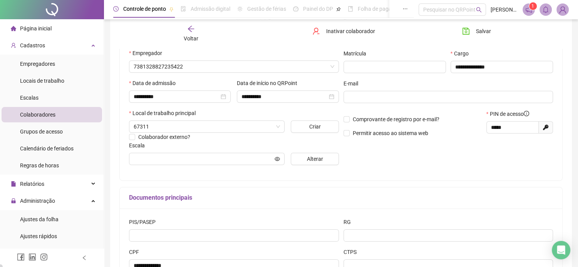
type input "**********"
click at [300, 159] on button "Alterar" at bounding box center [315, 159] width 48 height 12
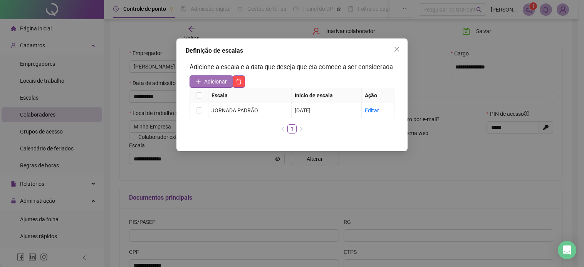
drag, startPoint x: 186, startPoint y: 79, endPoint x: 195, endPoint y: 80, distance: 8.5
click at [187, 79] on div "Adicione a escala e a data que deseja que ela comece a ser considerada Adiciona…" at bounding box center [292, 101] width 213 height 85
click at [204, 80] on span "Adicionar" at bounding box center [215, 81] width 23 height 8
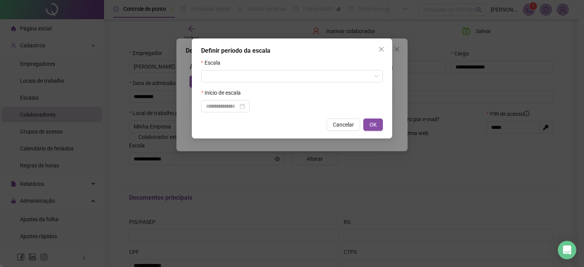
click at [242, 85] on form "Escala Inicio de escala" at bounding box center [292, 86] width 182 height 54
click at [250, 77] on input "search" at bounding box center [289, 76] width 166 height 12
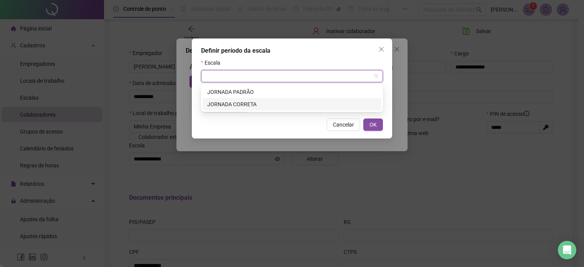
click at [238, 102] on div "JORNADA CORRETA" at bounding box center [291, 104] width 169 height 8
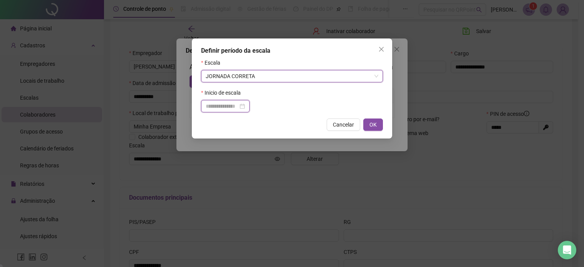
click at [218, 107] on input at bounding box center [222, 106] width 32 height 8
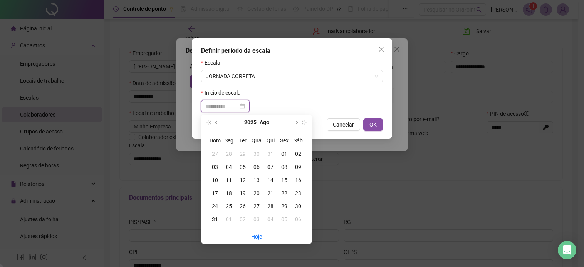
type input "**********"
click at [288, 155] on div "01" at bounding box center [284, 154] width 14 height 8
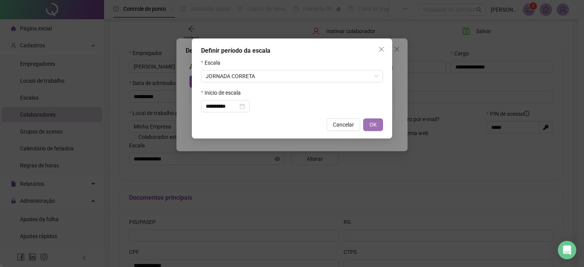
click at [379, 126] on button "OK" at bounding box center [373, 125] width 20 height 12
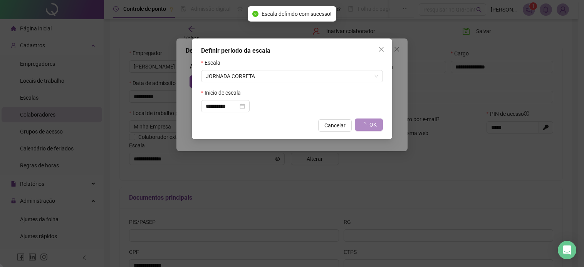
type input "**********"
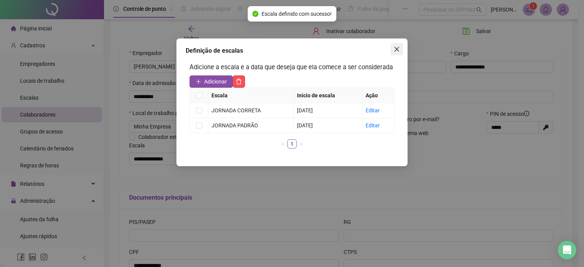
click at [396, 55] on button "Close" at bounding box center [397, 49] width 12 height 12
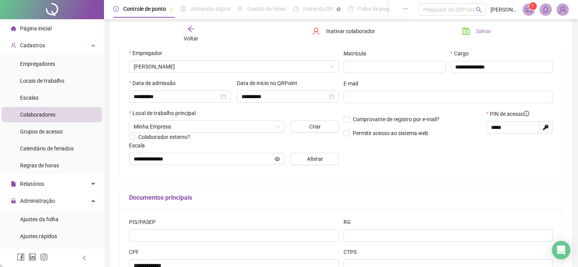
click at [484, 28] on span "Salvar" at bounding box center [483, 31] width 15 height 8
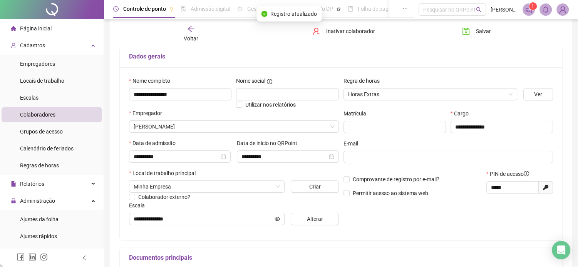
scroll to position [0, 0]
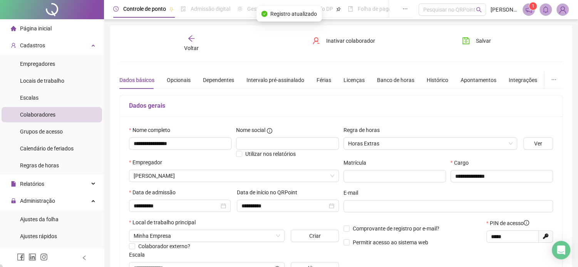
click at [196, 41] on div "Voltar" at bounding box center [191, 44] width 69 height 18
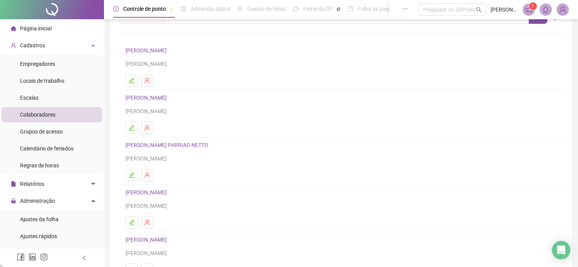
scroll to position [77, 0]
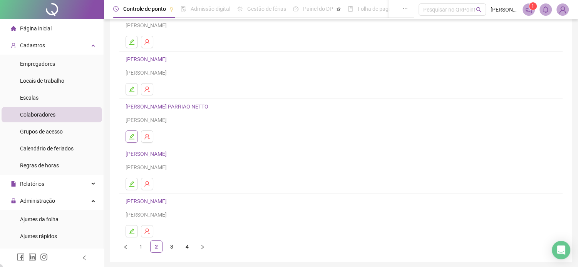
click at [129, 135] on icon "edit" at bounding box center [132, 137] width 6 height 6
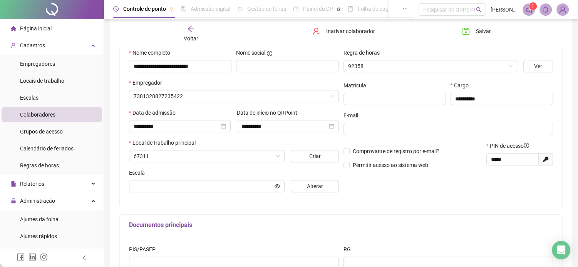
scroll to position [81, 0]
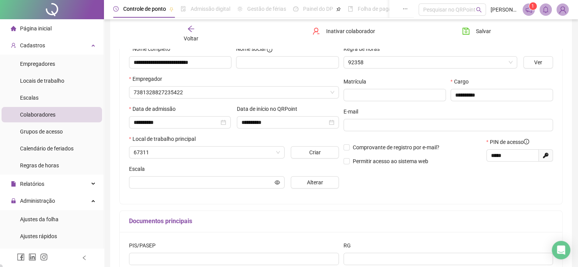
type input "**********"
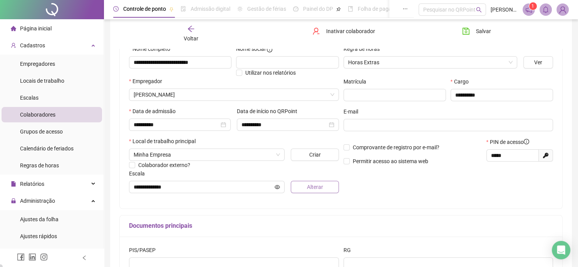
click at [317, 189] on span "Alterar" at bounding box center [315, 187] width 16 height 8
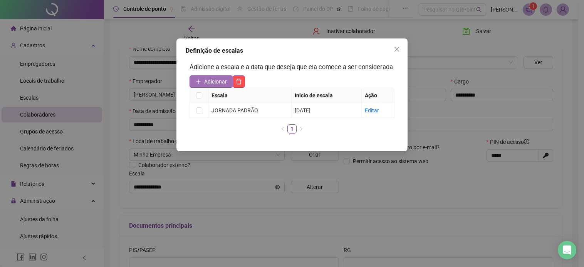
click at [211, 86] on button "Adicionar" at bounding box center [211, 81] width 44 height 12
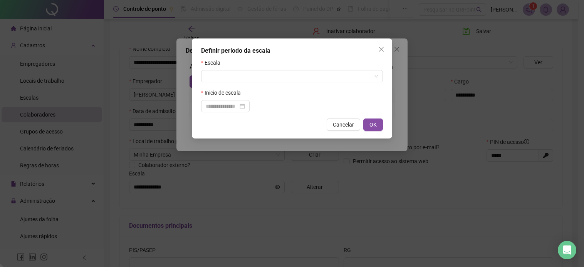
click at [244, 84] on form "Escala Inicio de escala" at bounding box center [292, 86] width 182 height 54
click at [254, 80] on input "search" at bounding box center [289, 76] width 166 height 12
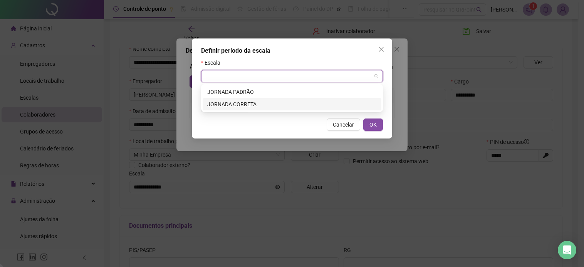
click at [242, 106] on div "JORNADA CORRETA" at bounding box center [291, 104] width 169 height 8
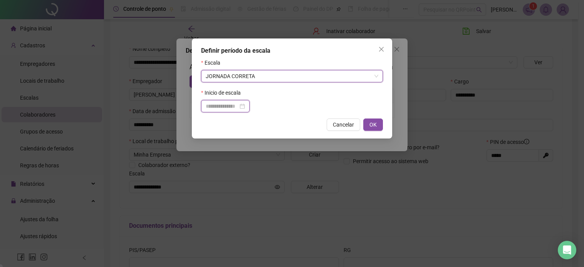
click at [224, 109] on input at bounding box center [222, 106] width 32 height 8
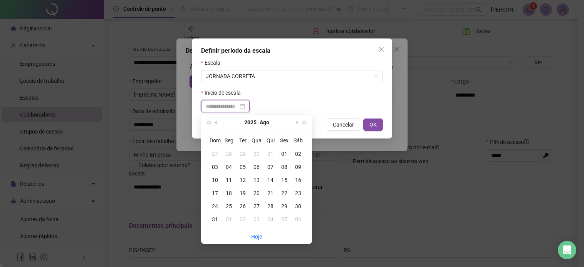
type input "**********"
click at [284, 156] on div "01" at bounding box center [284, 154] width 14 height 8
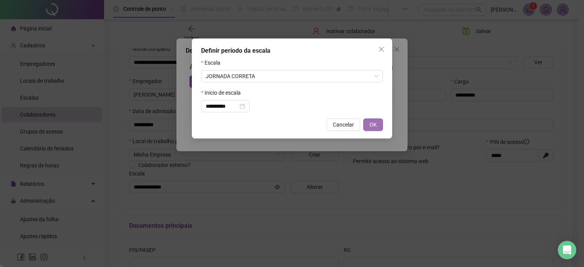
click at [369, 130] on button "OK" at bounding box center [373, 125] width 20 height 12
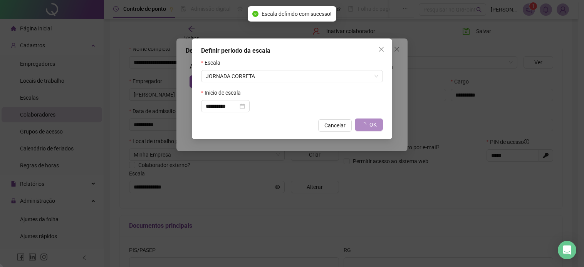
type input "**********"
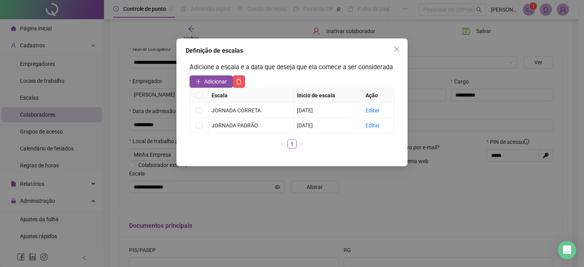
click at [393, 52] on span "Close" at bounding box center [397, 49] width 12 height 6
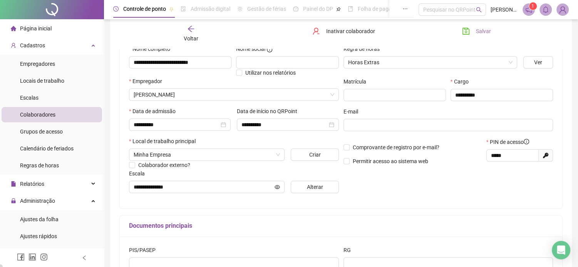
click at [491, 27] on button "Salvar" at bounding box center [476, 31] width 40 height 12
click at [192, 30] on icon "arrow-left" at bounding box center [191, 29] width 8 height 8
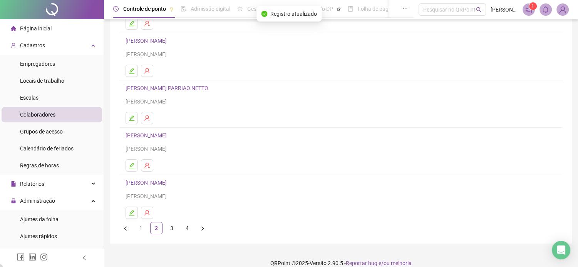
scroll to position [105, 0]
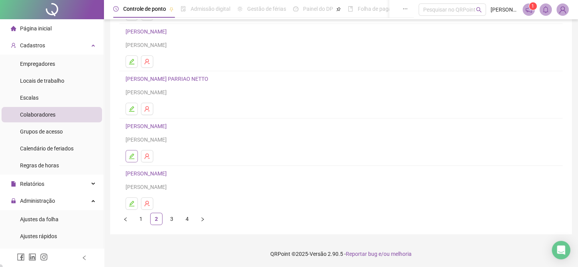
click at [131, 161] on button "button" at bounding box center [132, 156] width 12 height 12
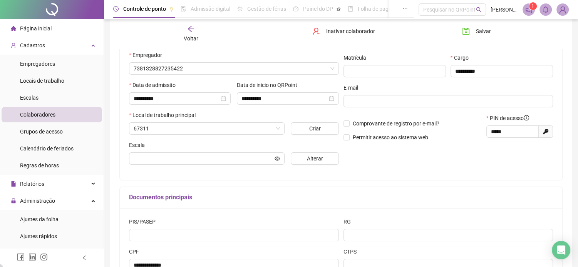
scroll to position [109, 0]
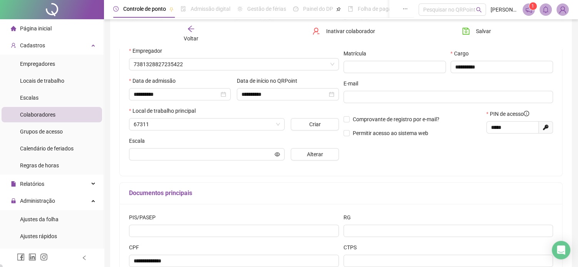
type input "**********"
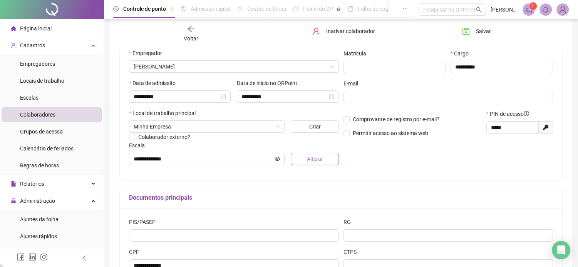
click at [300, 163] on button "Alterar" at bounding box center [315, 159] width 48 height 12
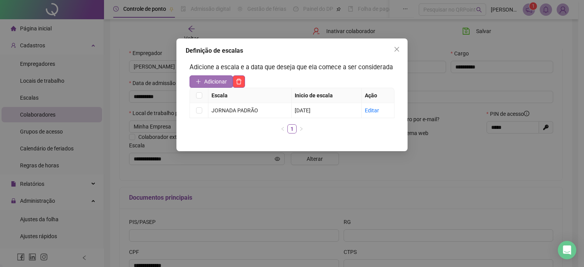
click at [221, 80] on span "Adicionar" at bounding box center [215, 81] width 23 height 8
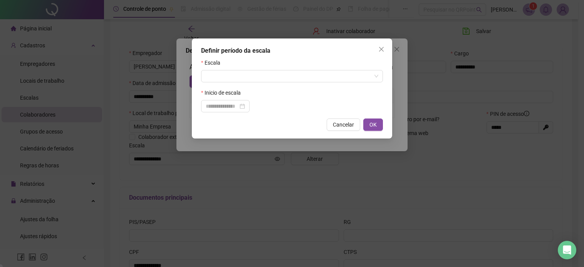
click at [250, 85] on form "Escala Inicio de escala" at bounding box center [292, 86] width 182 height 54
click at [255, 80] on input "search" at bounding box center [289, 76] width 166 height 12
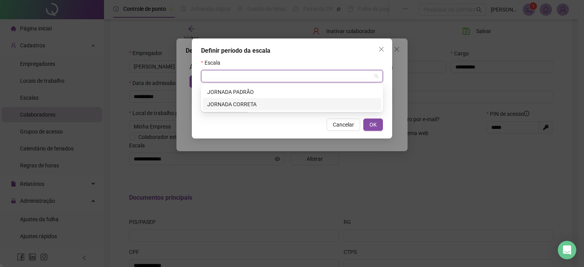
click at [240, 106] on div "JORNADA CORRETA" at bounding box center [291, 104] width 169 height 8
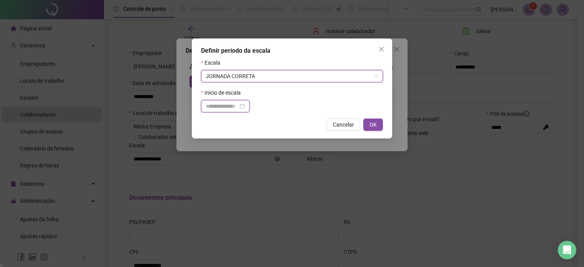
click at [222, 106] on input at bounding box center [222, 106] width 32 height 8
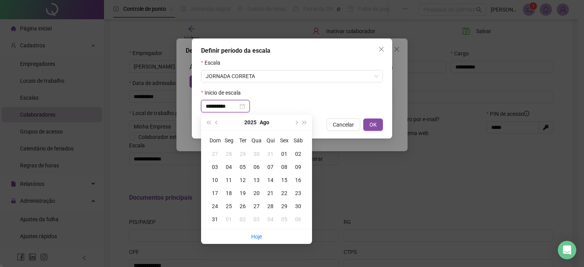
type input "**********"
click at [279, 151] on div "01" at bounding box center [284, 154] width 14 height 8
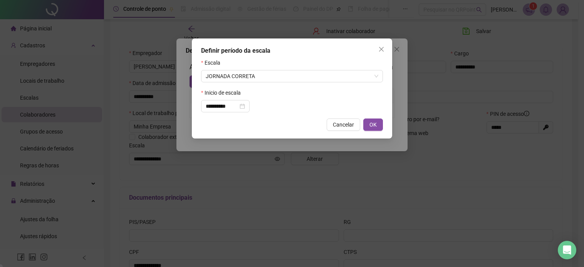
click at [281, 153] on div "**********" at bounding box center [292, 133] width 584 height 267
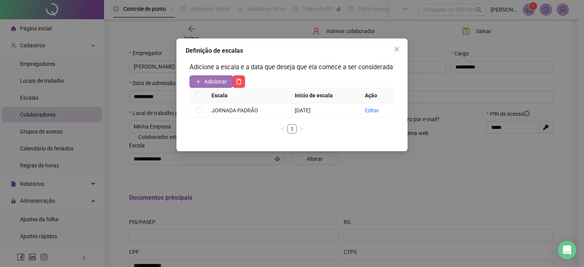
click at [219, 80] on span "Adicionar" at bounding box center [215, 81] width 23 height 8
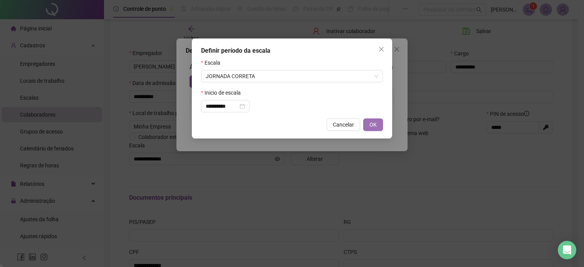
click at [379, 124] on button "OK" at bounding box center [373, 125] width 20 height 12
type input "**********"
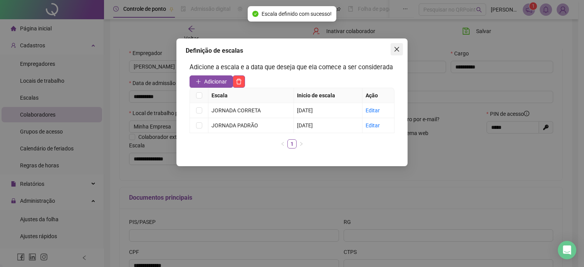
click at [396, 51] on icon "close" at bounding box center [397, 49] width 6 height 6
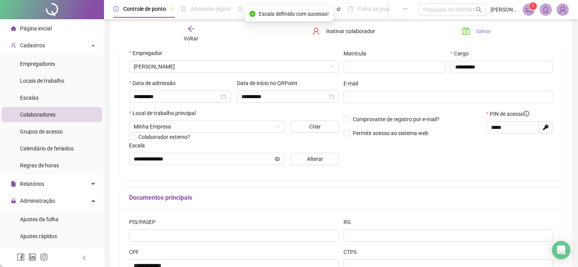
click at [464, 33] on icon "save" at bounding box center [466, 31] width 8 height 8
click at [193, 25] on icon "arrow-left" at bounding box center [191, 29] width 8 height 8
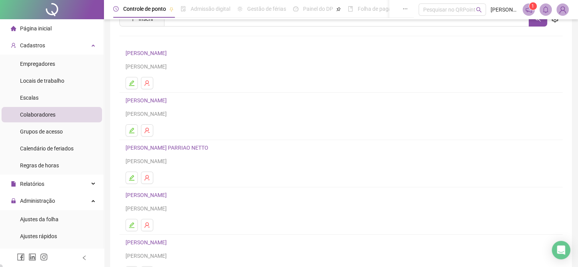
scroll to position [105, 0]
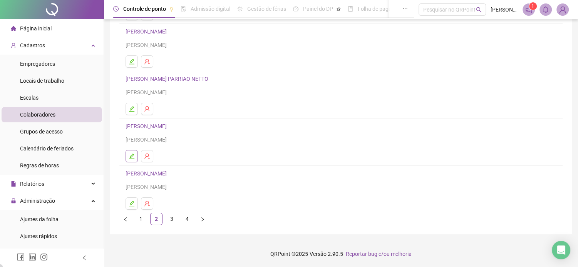
click at [136, 158] on button "button" at bounding box center [132, 156] width 12 height 12
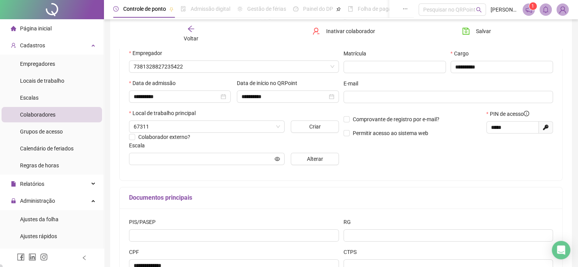
type input "**********"
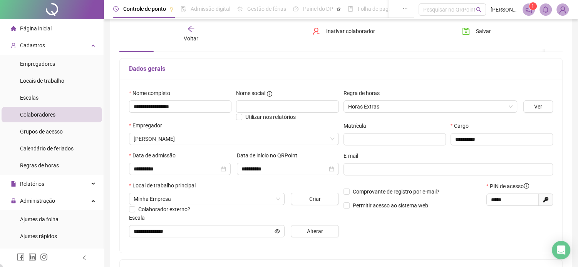
scroll to position [18, 0]
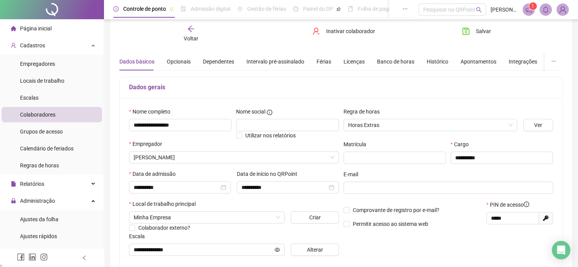
click at [190, 28] on icon "arrow-left" at bounding box center [191, 29] width 8 height 8
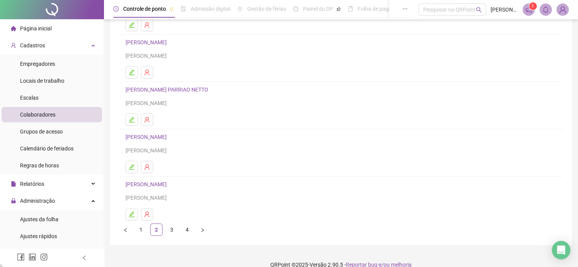
scroll to position [105, 0]
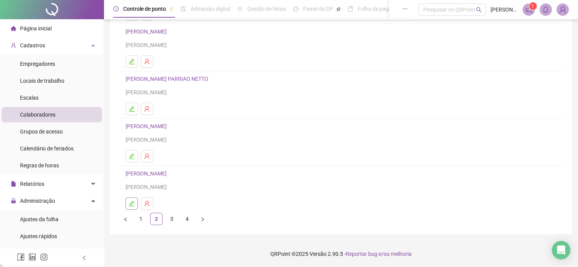
click at [134, 201] on icon "edit" at bounding box center [131, 203] width 5 height 5
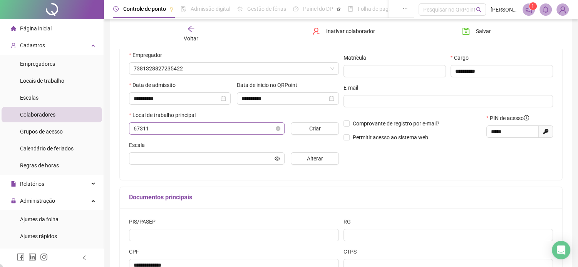
scroll to position [109, 0]
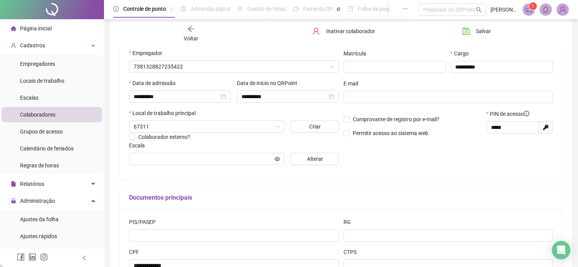
type input "**********"
click at [319, 163] on span "Alterar" at bounding box center [315, 159] width 16 height 8
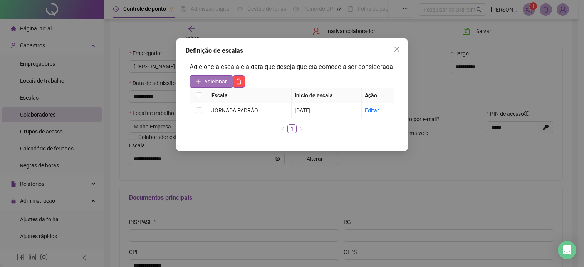
click at [218, 82] on span "Adicionar" at bounding box center [215, 81] width 23 height 8
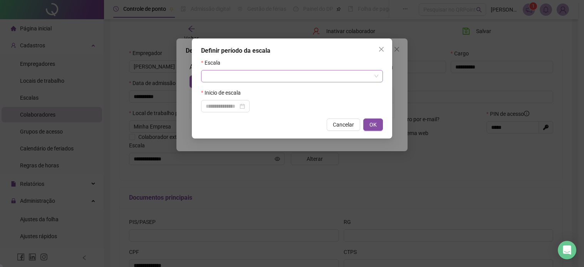
click at [254, 82] on div at bounding box center [292, 76] width 182 height 12
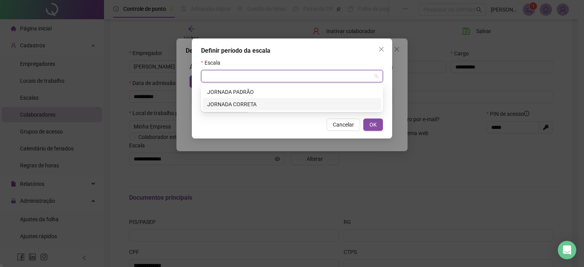
click at [248, 105] on div "JORNADA CORRETA" at bounding box center [291, 104] width 169 height 8
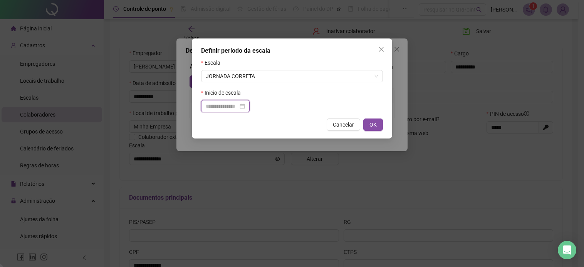
click at [232, 109] on input at bounding box center [222, 106] width 32 height 8
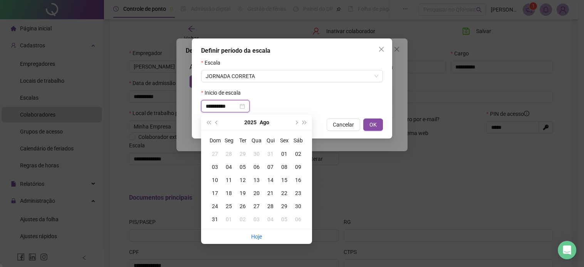
type input "**********"
click at [287, 154] on div "01" at bounding box center [284, 154] width 14 height 8
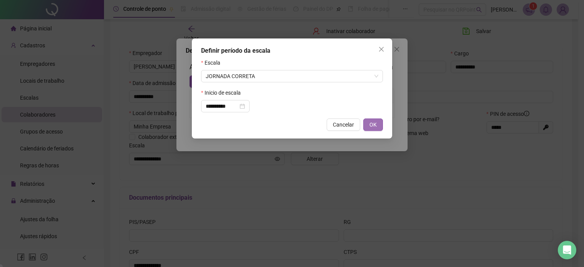
click at [373, 129] on button "OK" at bounding box center [373, 125] width 20 height 12
type input "**********"
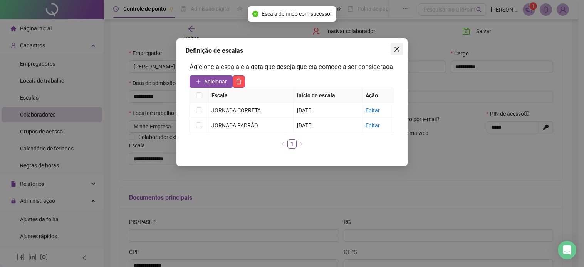
click at [394, 53] on button "Close" at bounding box center [397, 49] width 12 height 12
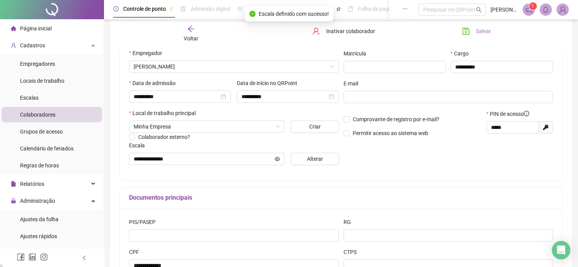
click at [478, 32] on span "Salvar" at bounding box center [483, 31] width 15 height 8
click at [196, 29] on div "Voltar" at bounding box center [191, 34] width 69 height 18
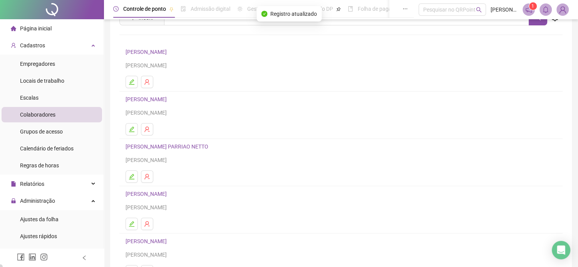
scroll to position [105, 0]
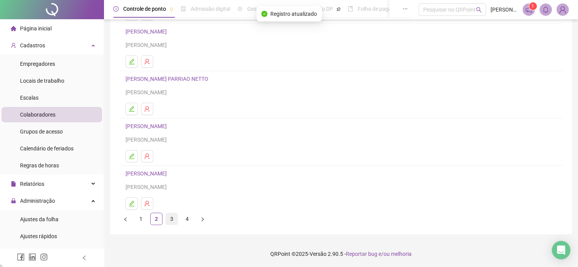
click at [169, 221] on link "3" at bounding box center [172, 219] width 12 height 12
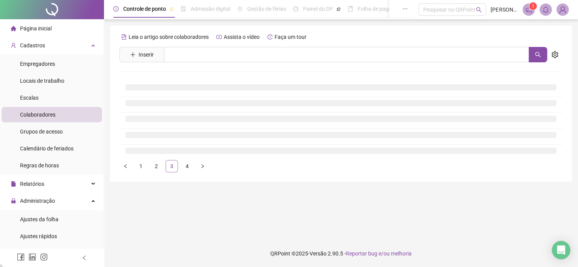
scroll to position [0, 0]
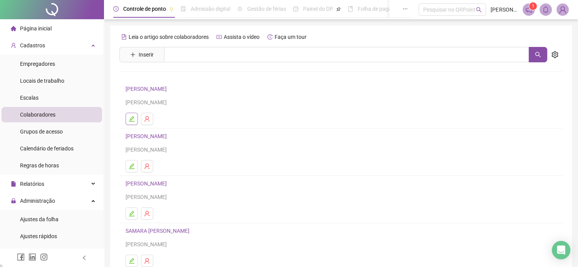
click at [135, 119] on button "button" at bounding box center [132, 119] width 12 height 12
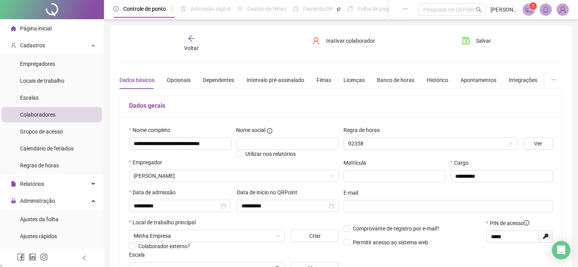
type input "**********"
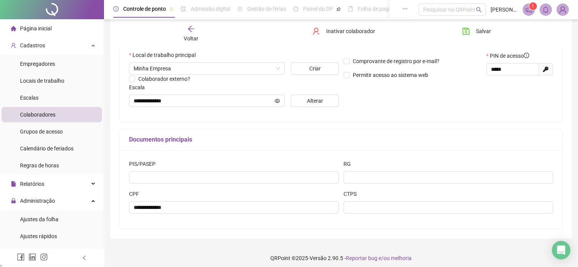
scroll to position [172, 0]
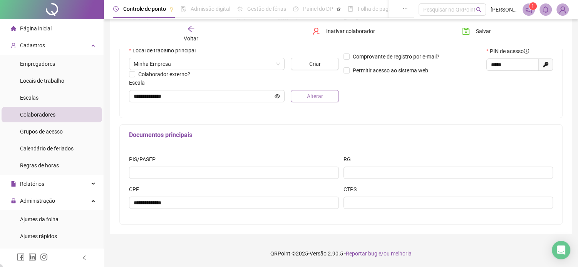
click at [308, 97] on span "Alterar" at bounding box center [315, 96] width 16 height 8
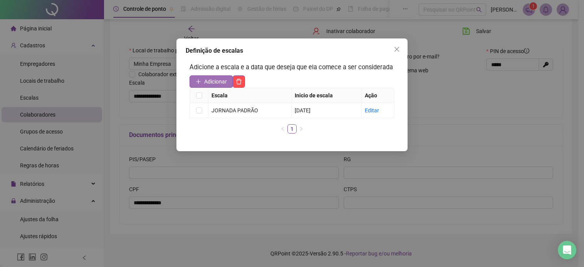
click at [220, 83] on span "Adicionar" at bounding box center [215, 81] width 23 height 8
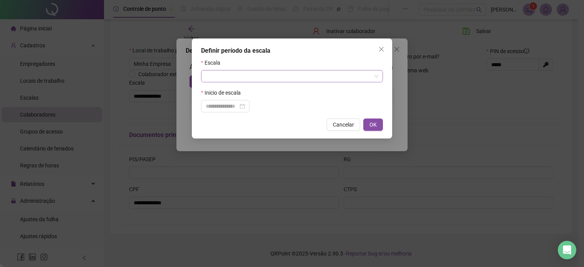
click at [242, 76] on input "search" at bounding box center [289, 76] width 166 height 12
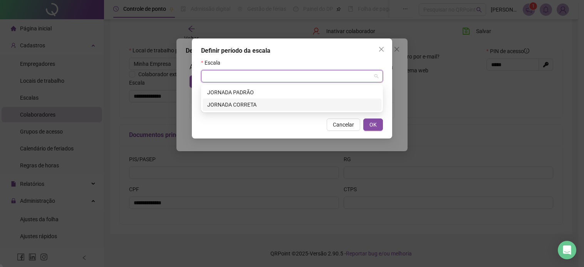
click at [245, 102] on div "JORNADA CORRETA" at bounding box center [291, 105] width 169 height 8
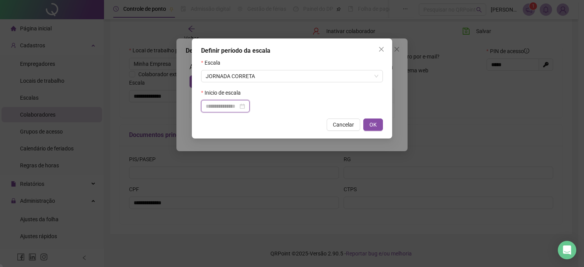
click at [223, 109] on input at bounding box center [222, 106] width 32 height 8
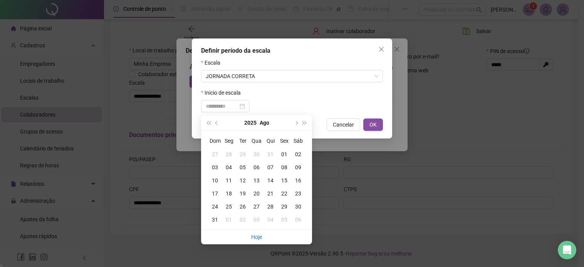
click at [275, 152] on div "31" at bounding box center [270, 154] width 14 height 8
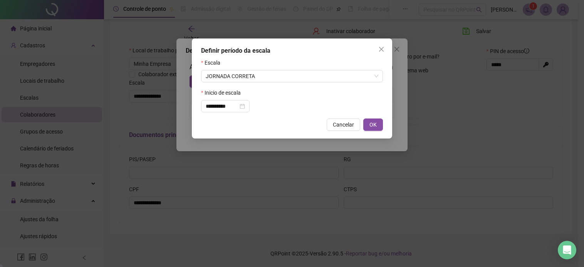
click at [280, 152] on div "**********" at bounding box center [292, 133] width 584 height 267
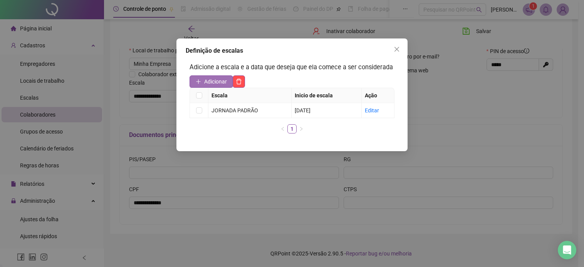
click at [217, 87] on button "Adicionar" at bounding box center [211, 81] width 44 height 12
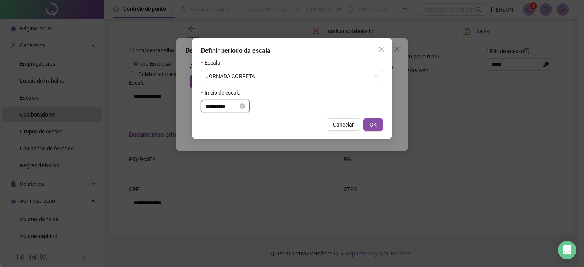
click at [230, 106] on input "**********" at bounding box center [222, 106] width 32 height 8
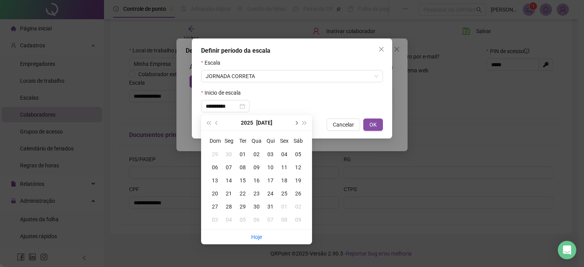
click at [299, 123] on button "next-year" at bounding box center [296, 122] width 8 height 15
type input "**********"
click at [282, 154] on div "01" at bounding box center [284, 154] width 14 height 8
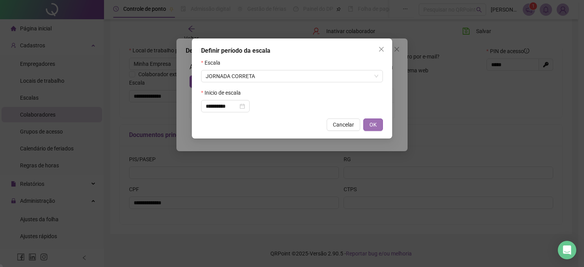
click at [367, 122] on button "OK" at bounding box center [373, 125] width 20 height 12
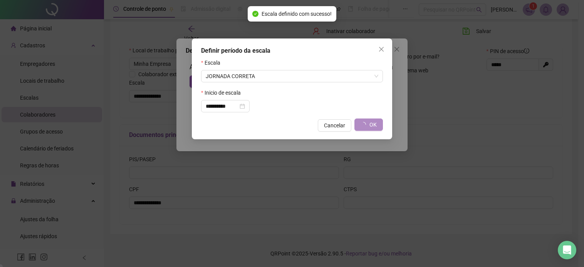
type input "**********"
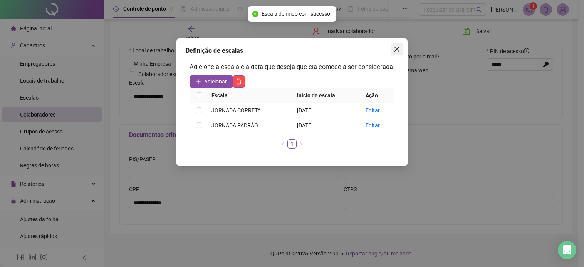
click at [399, 50] on icon "close" at bounding box center [397, 49] width 6 height 6
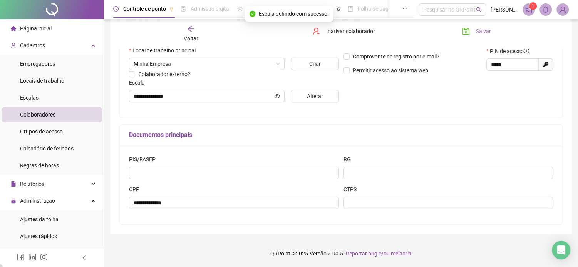
click at [474, 34] on button "Salvar" at bounding box center [476, 31] width 40 height 12
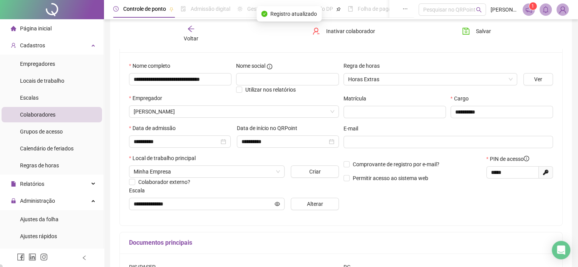
scroll to position [0, 0]
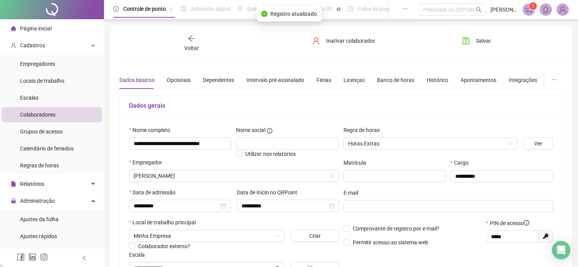
click at [191, 37] on icon "arrow-left" at bounding box center [192, 39] width 8 height 8
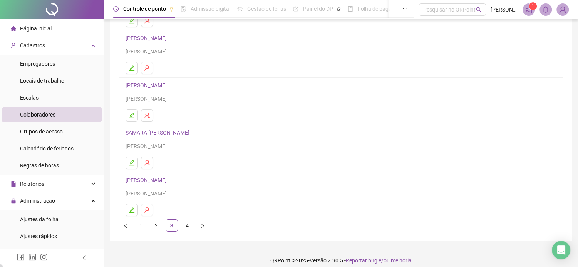
scroll to position [105, 0]
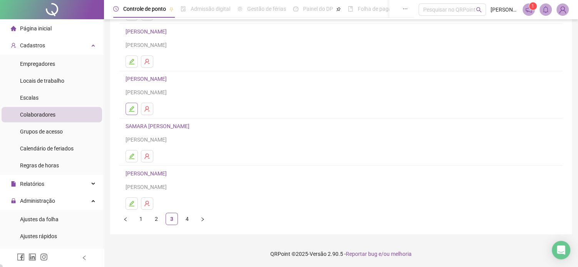
click at [129, 109] on icon "edit" at bounding box center [132, 109] width 6 height 6
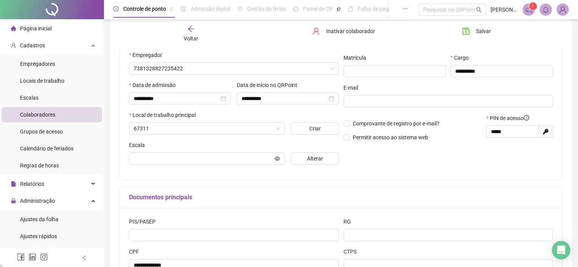
scroll to position [109, 0]
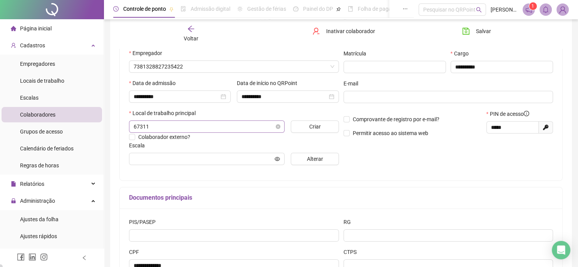
type input "**********"
click at [330, 161] on button "Alterar" at bounding box center [315, 159] width 48 height 12
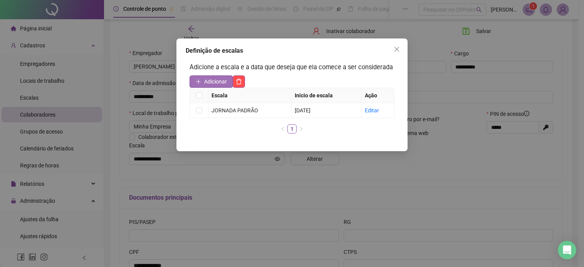
click at [221, 83] on span "Adicionar" at bounding box center [215, 81] width 23 height 8
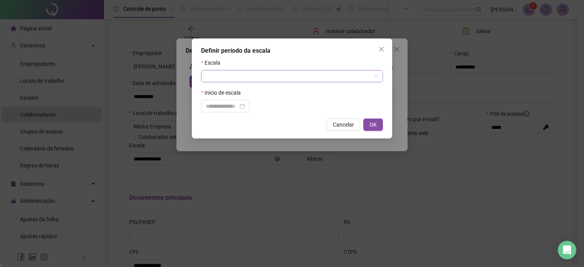
click at [237, 82] on input "search" at bounding box center [289, 76] width 166 height 12
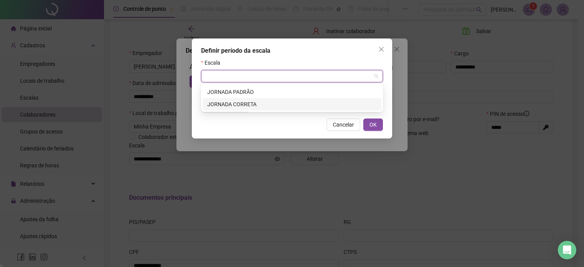
click at [243, 106] on div "JORNADA CORRETA" at bounding box center [291, 104] width 169 height 8
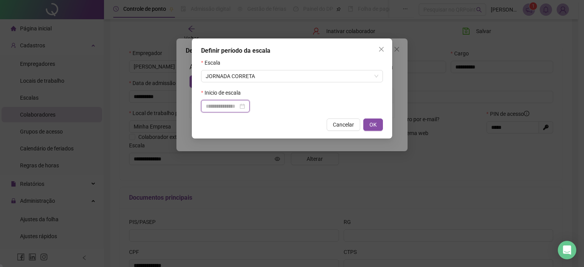
click at [229, 109] on input at bounding box center [222, 106] width 32 height 8
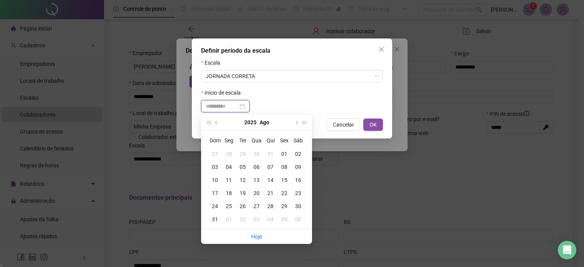
type input "**********"
click at [285, 154] on div "01" at bounding box center [284, 154] width 14 height 8
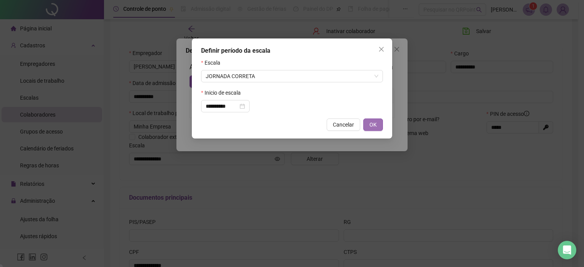
click at [379, 124] on button "OK" at bounding box center [373, 125] width 20 height 12
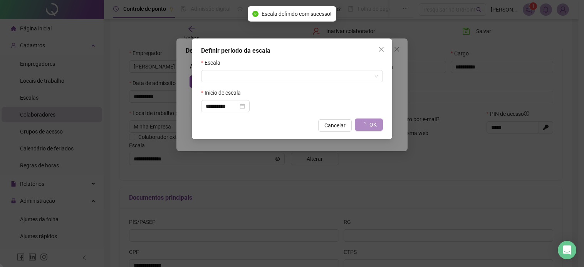
type input "**********"
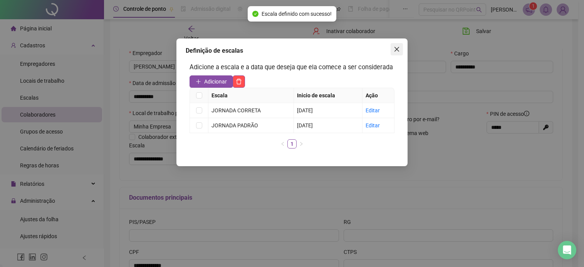
click at [396, 50] on icon "close" at bounding box center [397, 49] width 6 height 6
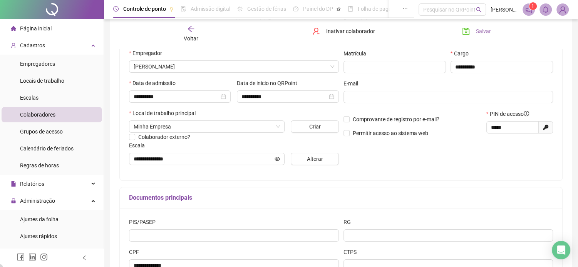
click at [478, 33] on span "Salvar" at bounding box center [483, 31] width 15 height 8
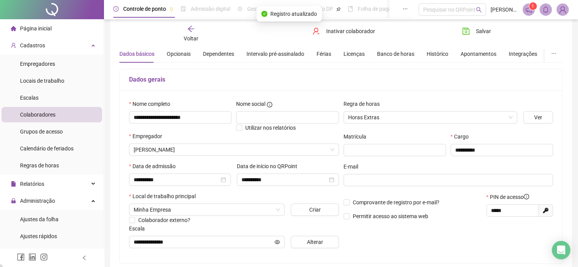
scroll to position [0, 0]
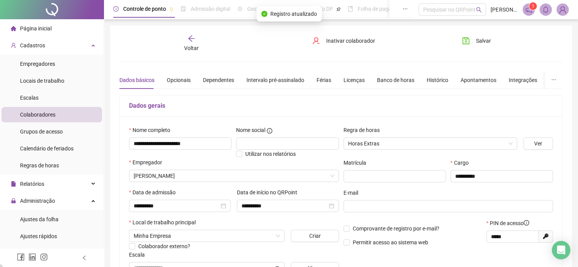
click at [198, 41] on div "Voltar" at bounding box center [191, 44] width 69 height 18
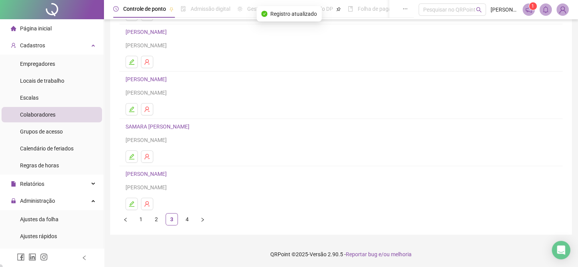
scroll to position [105, 0]
click at [131, 157] on icon "edit" at bounding box center [131, 156] width 5 height 5
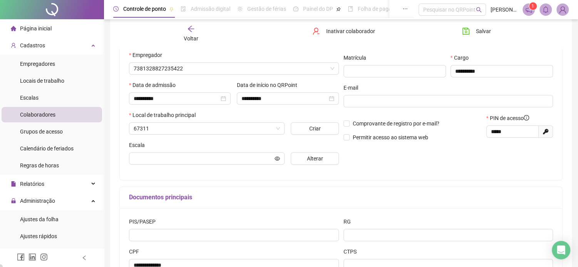
scroll to position [109, 0]
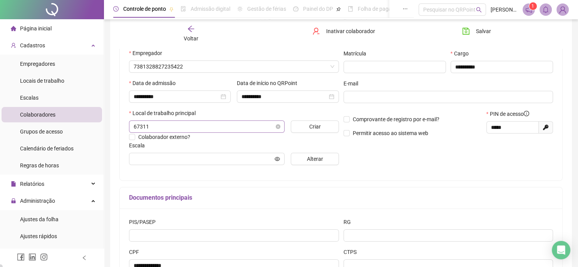
type input "**********"
click at [303, 163] on button "Alterar" at bounding box center [315, 159] width 48 height 12
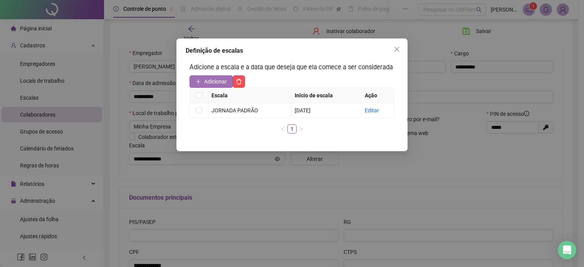
click at [208, 78] on span "Adicionar" at bounding box center [215, 81] width 23 height 8
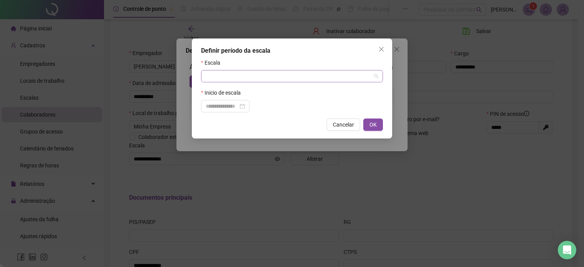
click at [230, 82] on input "search" at bounding box center [289, 76] width 166 height 12
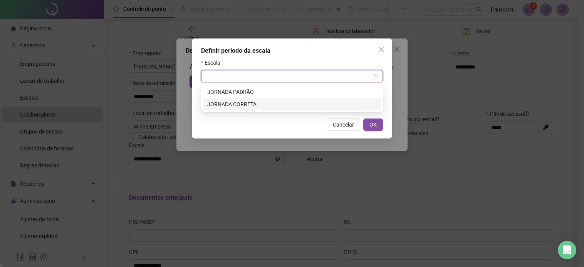
click at [231, 103] on div "JORNADA CORRETA" at bounding box center [291, 104] width 169 height 8
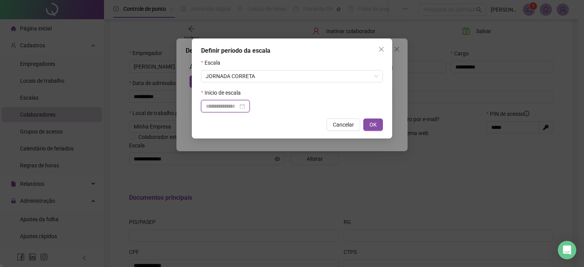
click at [220, 109] on input at bounding box center [222, 106] width 32 height 8
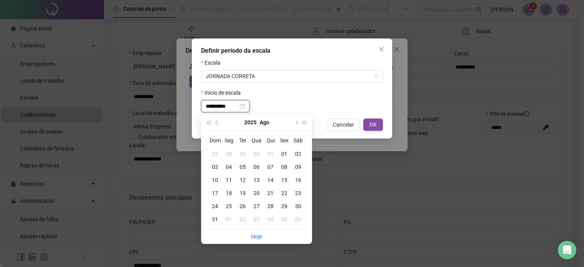
type input "**********"
click at [283, 152] on div "01" at bounding box center [284, 154] width 14 height 8
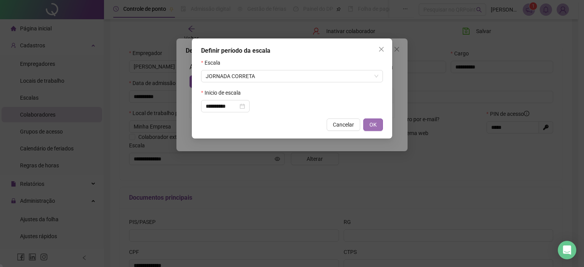
click at [372, 126] on span "OK" at bounding box center [372, 125] width 7 height 8
type input "**********"
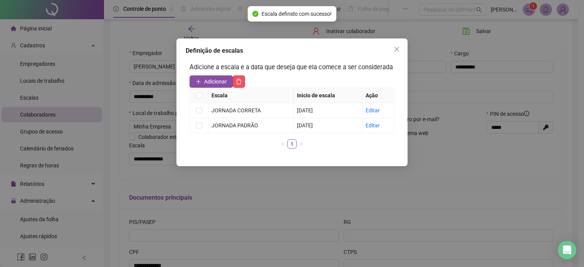
click at [396, 57] on div "Definição de escalas Adicione a escala e a data que deseja que ela comece a ser…" at bounding box center [291, 103] width 231 height 128
click at [396, 47] on icon "close" at bounding box center [397, 49] width 6 height 6
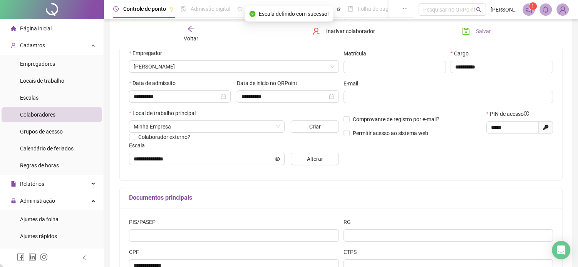
click at [470, 33] on button "Salvar" at bounding box center [476, 31] width 40 height 12
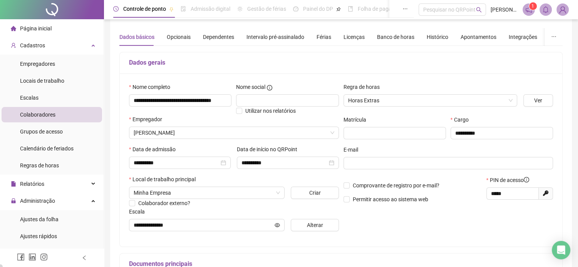
scroll to position [0, 0]
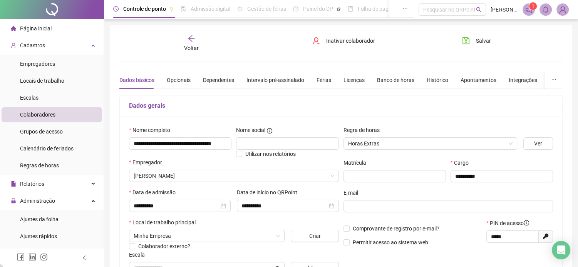
drag, startPoint x: 473, startPoint y: 37, endPoint x: 462, endPoint y: 47, distance: 15.0
click at [472, 37] on button "Salvar" at bounding box center [476, 41] width 40 height 12
click at [187, 45] on span "Voltar" at bounding box center [191, 48] width 15 height 6
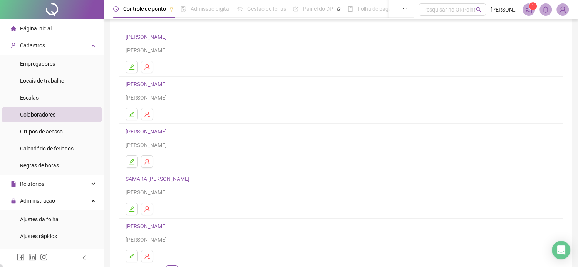
scroll to position [105, 0]
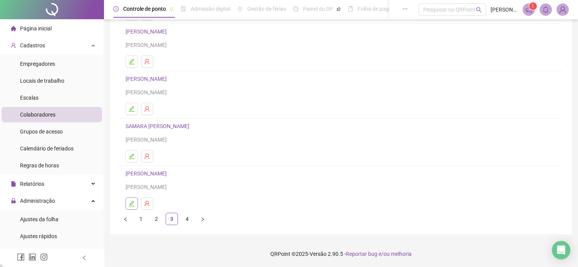
click at [136, 206] on button "button" at bounding box center [132, 204] width 12 height 12
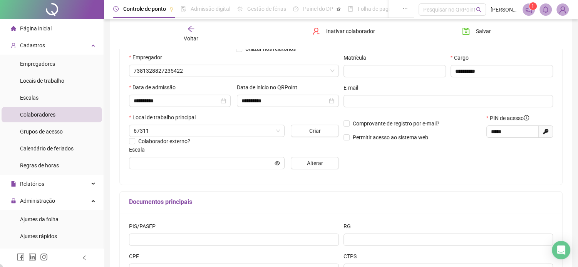
scroll to position [109, 0]
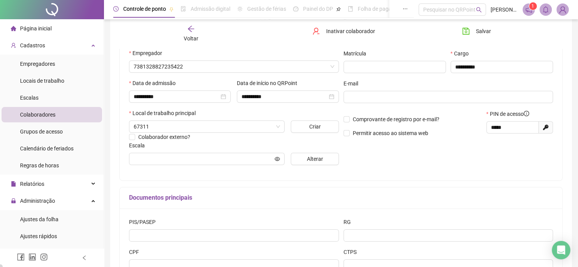
type input "**********"
click at [300, 158] on button "Alterar" at bounding box center [315, 159] width 48 height 12
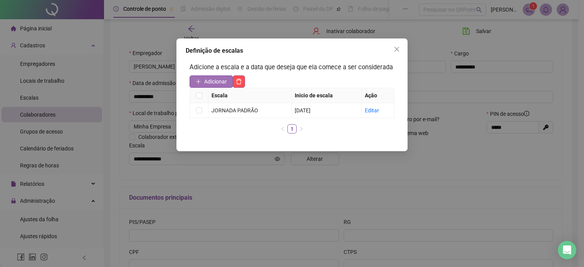
click at [219, 82] on span "Adicionar" at bounding box center [215, 81] width 23 height 8
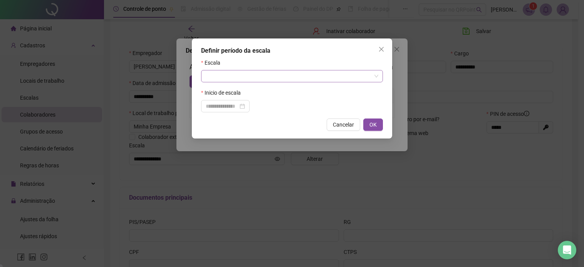
click at [255, 77] on input "search" at bounding box center [289, 76] width 166 height 12
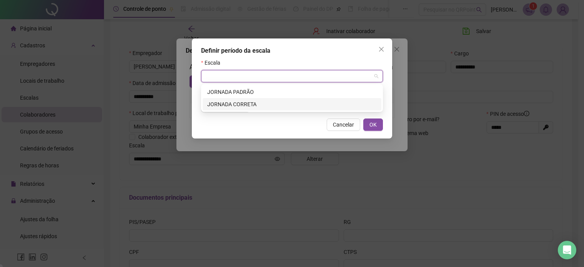
click at [242, 104] on div "JORNADA CORRETA" at bounding box center [291, 104] width 169 height 8
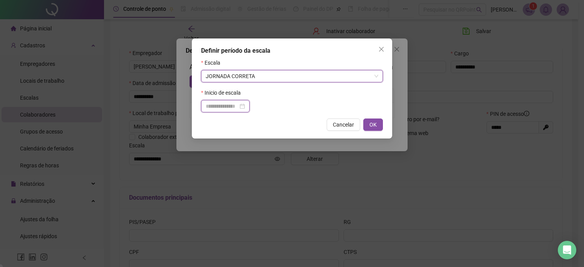
click at [220, 106] on input at bounding box center [222, 106] width 32 height 8
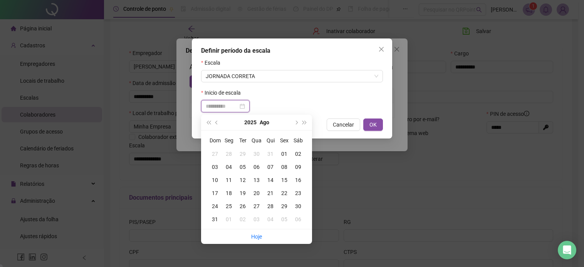
type input "**********"
click at [286, 152] on div "01" at bounding box center [284, 154] width 14 height 8
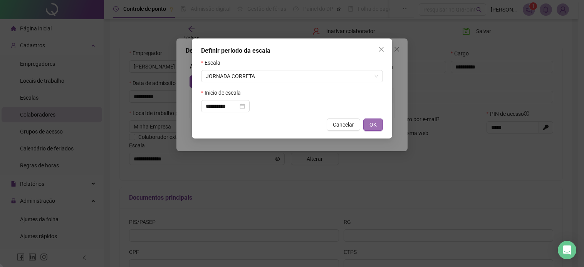
click at [377, 125] on button "OK" at bounding box center [373, 125] width 20 height 12
type input "**********"
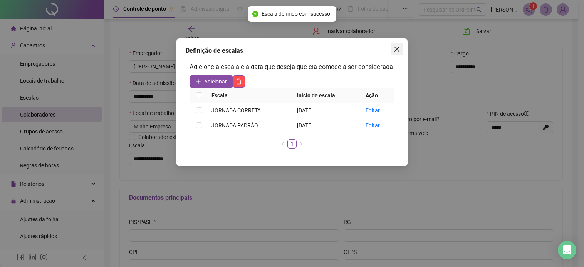
click at [395, 50] on icon "close" at bounding box center [397, 49] width 6 height 6
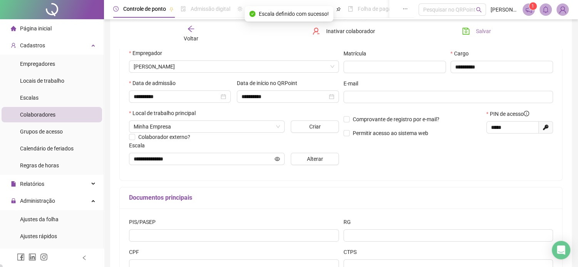
click at [476, 32] on span "Salvar" at bounding box center [483, 31] width 15 height 8
click at [193, 30] on icon "arrow-left" at bounding box center [191, 29] width 8 height 8
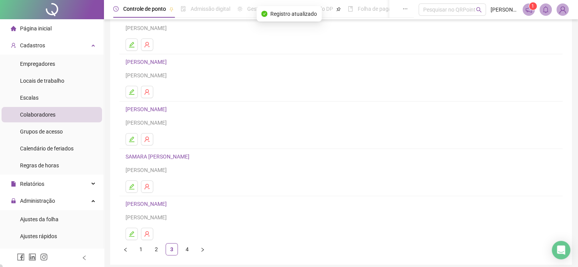
scroll to position [105, 0]
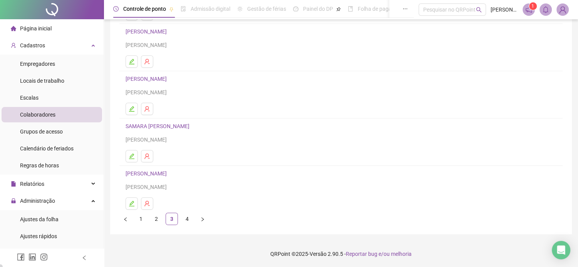
click at [189, 221] on link "4" at bounding box center [187, 219] width 12 height 12
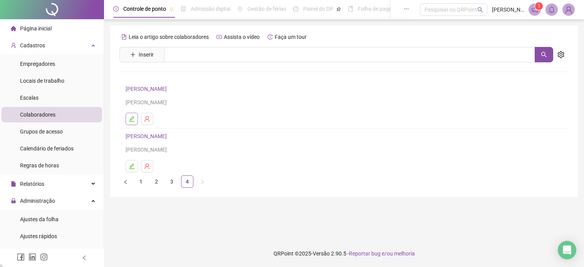
click at [131, 119] on icon "edit" at bounding box center [132, 119] width 6 height 6
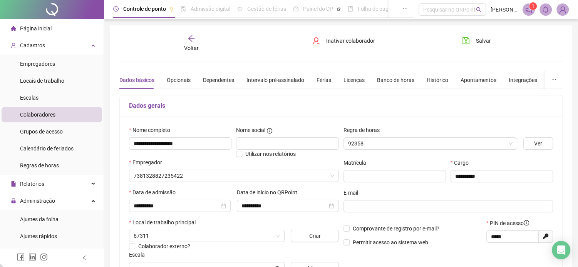
type input "**********"
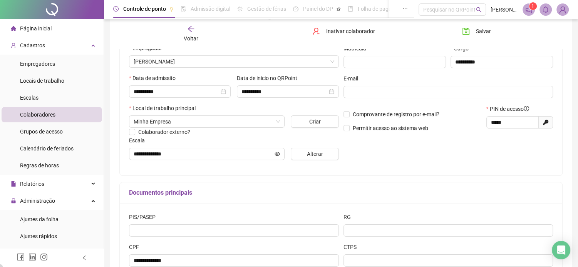
scroll to position [116, 0]
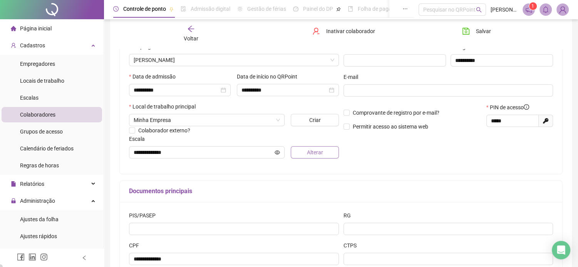
click at [312, 153] on span "Alterar" at bounding box center [315, 152] width 16 height 8
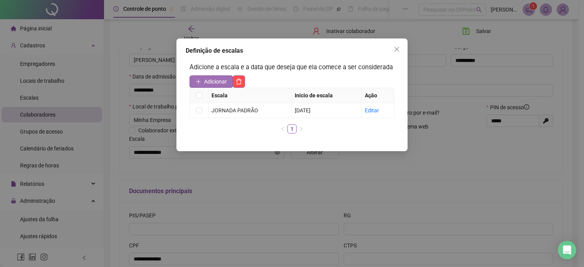
click at [210, 80] on span "Adicionar" at bounding box center [215, 81] width 23 height 8
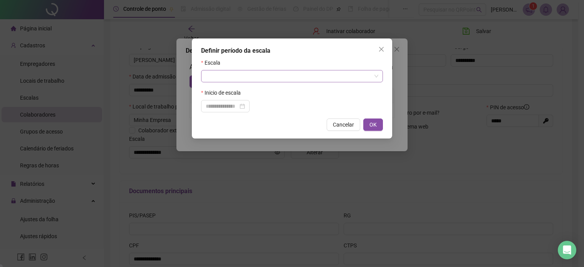
click at [256, 78] on input "search" at bounding box center [289, 76] width 166 height 12
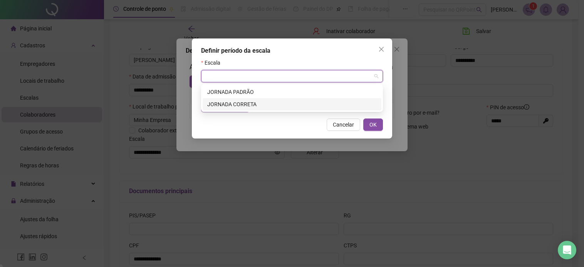
click at [253, 103] on div "JORNADA CORRETA" at bounding box center [291, 104] width 169 height 8
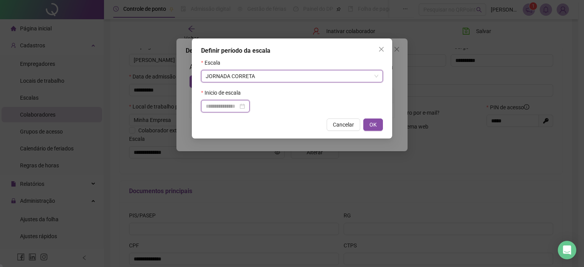
click at [217, 110] on input at bounding box center [222, 106] width 32 height 8
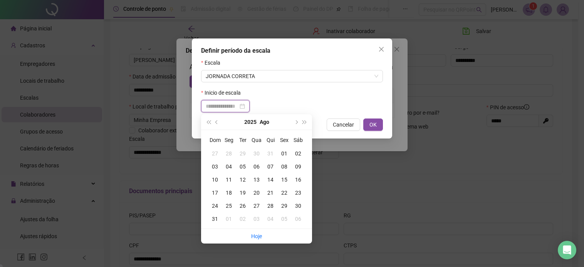
type input "**********"
click at [287, 152] on div "01" at bounding box center [284, 153] width 14 height 8
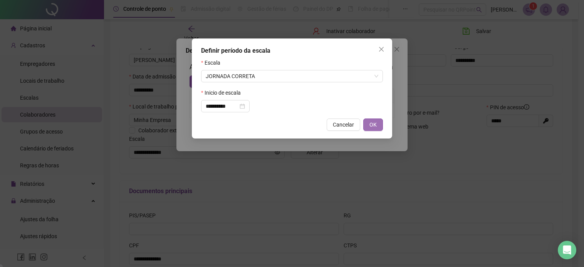
click at [370, 124] on span "OK" at bounding box center [372, 125] width 7 height 8
type input "**********"
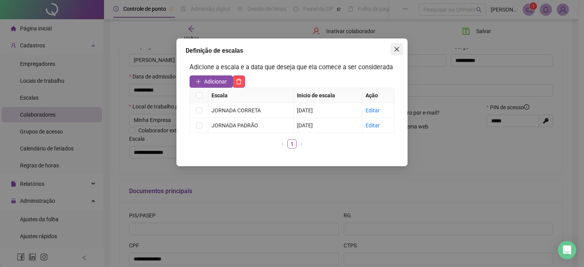
click at [394, 47] on icon "close" at bounding box center [397, 49] width 6 height 6
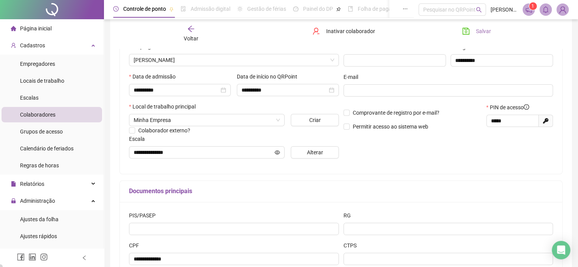
click at [468, 28] on icon "save" at bounding box center [466, 31] width 8 height 8
click at [189, 30] on icon "arrow-left" at bounding box center [191, 29] width 8 height 8
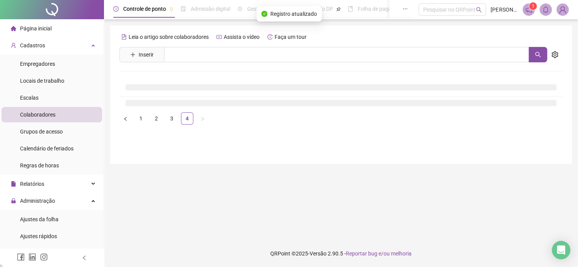
scroll to position [0, 0]
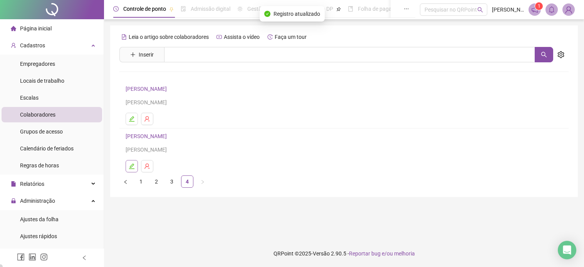
click at [132, 164] on icon "edit" at bounding box center [131, 166] width 5 height 5
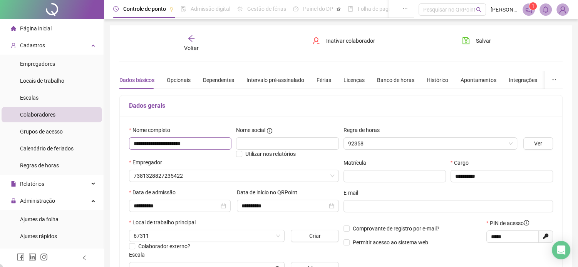
type input "**********"
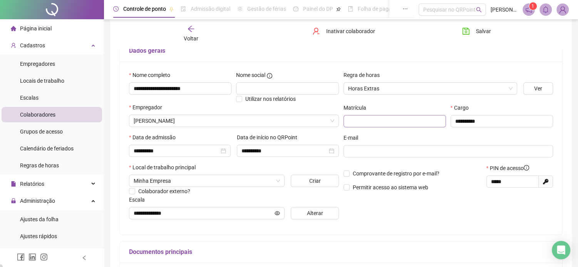
scroll to position [39, 0]
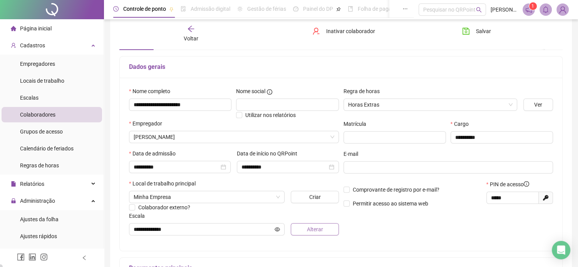
click at [307, 233] on button "Alterar" at bounding box center [315, 229] width 48 height 12
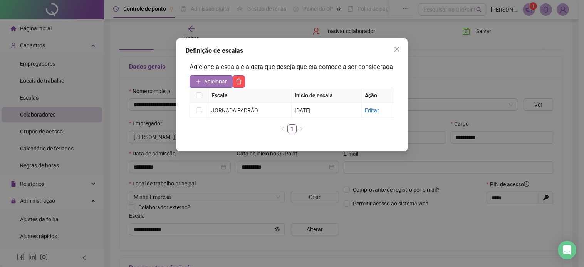
click at [211, 81] on span "Adicionar" at bounding box center [215, 81] width 23 height 8
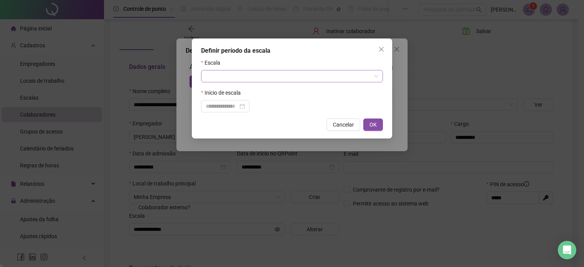
click at [280, 80] on input "search" at bounding box center [289, 76] width 166 height 12
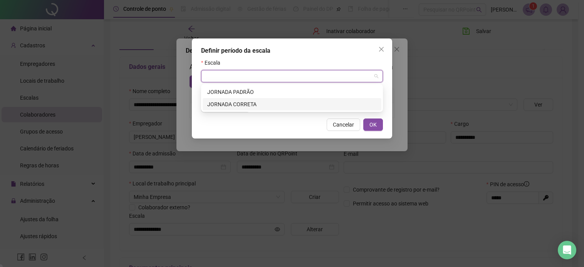
click at [259, 106] on div "JORNADA CORRETA" at bounding box center [291, 104] width 169 height 8
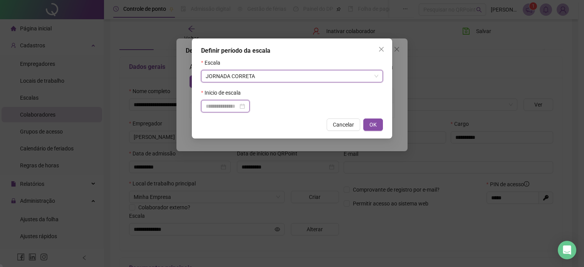
click at [221, 109] on input at bounding box center [222, 106] width 32 height 8
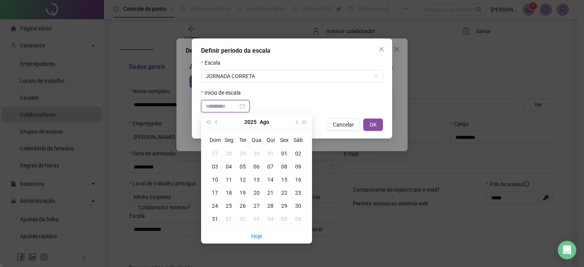
type input "**********"
click at [283, 153] on div "01" at bounding box center [284, 153] width 14 height 8
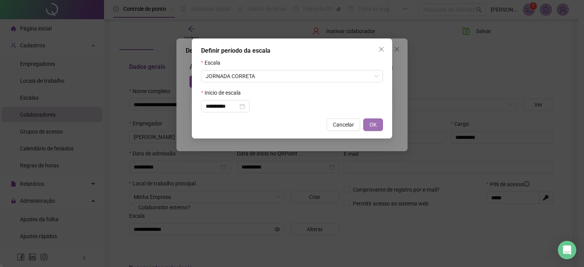
click at [373, 125] on span "OK" at bounding box center [372, 125] width 7 height 8
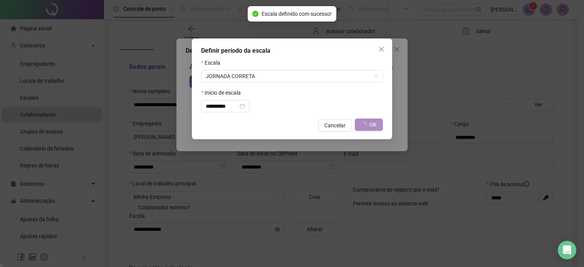
type input "**********"
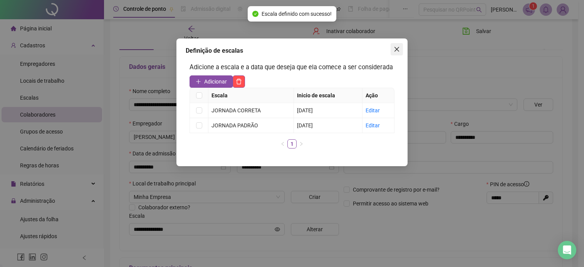
click at [394, 49] on icon "close" at bounding box center [397, 49] width 6 height 6
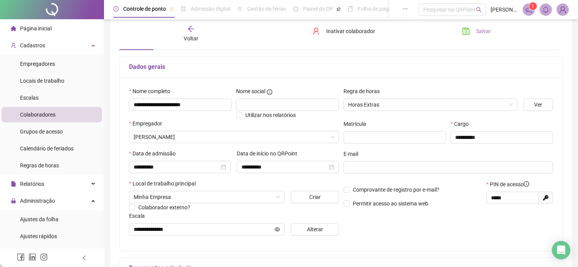
click at [466, 32] on icon "save" at bounding box center [466, 31] width 8 height 8
click at [191, 30] on icon "arrow-left" at bounding box center [191, 29] width 8 height 8
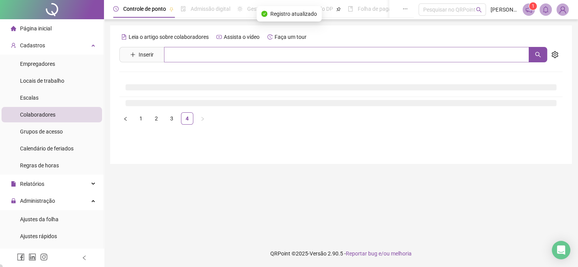
scroll to position [0, 0]
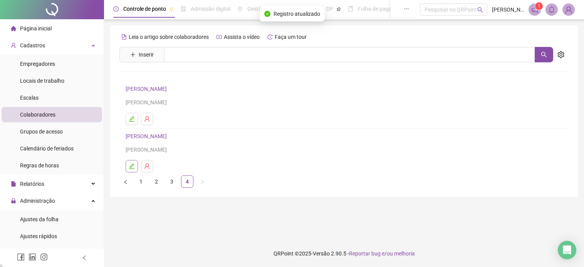
click at [132, 169] on button "button" at bounding box center [132, 166] width 12 height 12
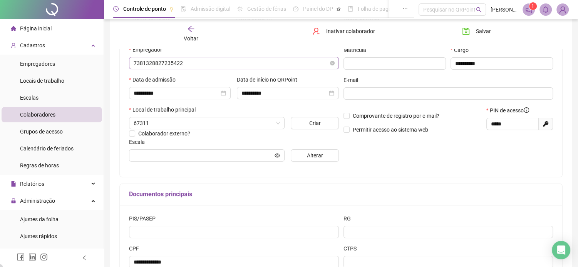
scroll to position [116, 0]
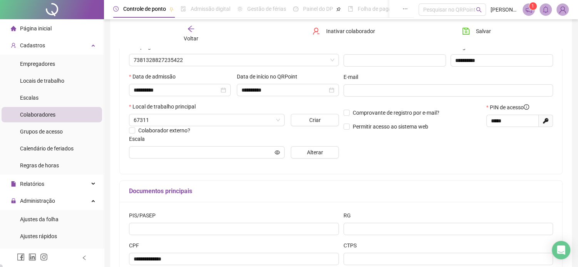
type input "**********"
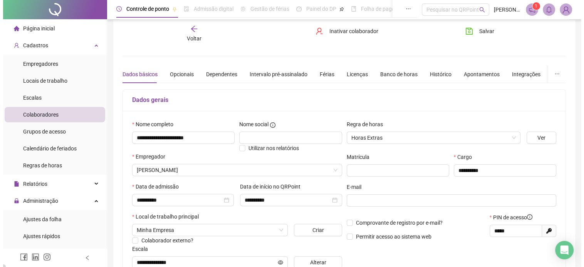
scroll to position [0, 0]
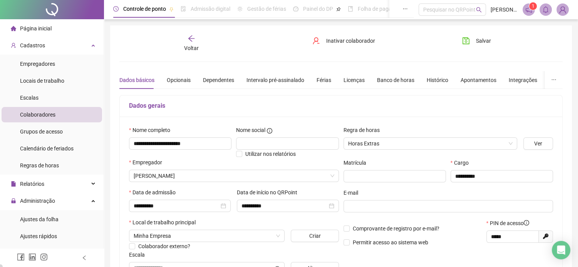
click at [188, 46] on span "Voltar" at bounding box center [191, 48] width 15 height 6
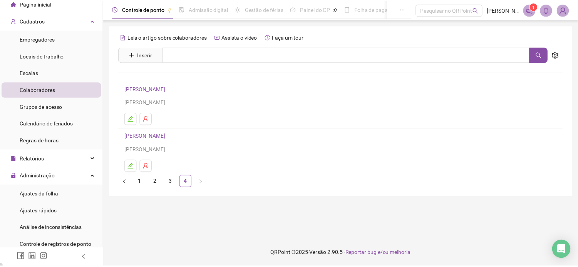
scroll to position [39, 0]
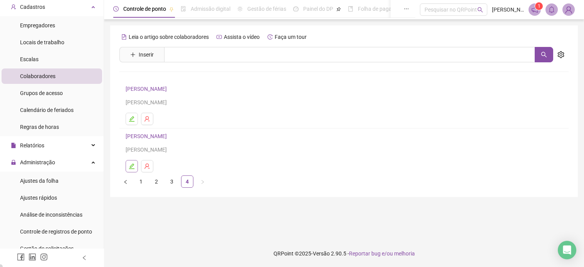
click at [128, 166] on button "button" at bounding box center [132, 166] width 12 height 12
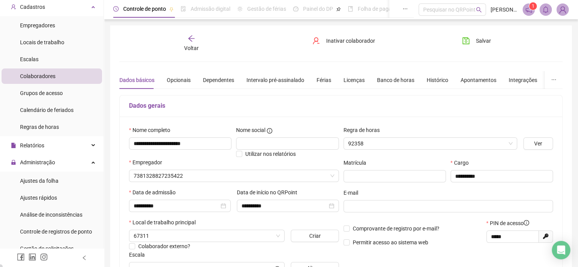
type input "**********"
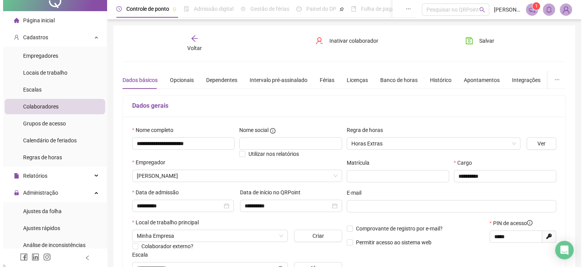
scroll to position [0, 0]
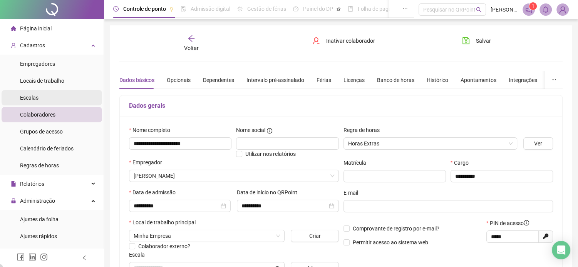
click at [40, 99] on li "Escalas" at bounding box center [52, 97] width 101 height 15
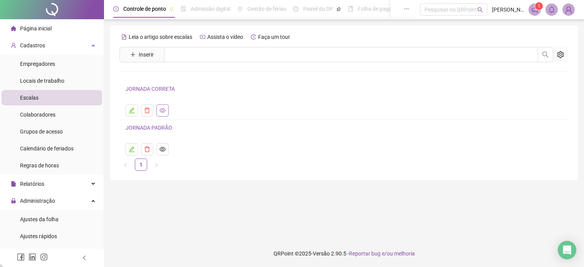
click at [164, 108] on icon "eye" at bounding box center [162, 110] width 6 height 6
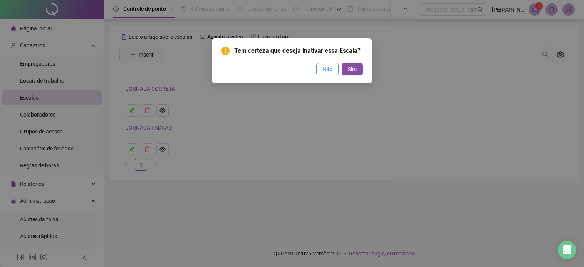
click at [330, 69] on span "Não" at bounding box center [327, 69] width 10 height 8
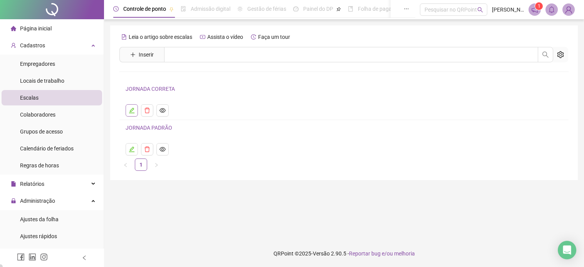
click at [129, 112] on icon "edit" at bounding box center [132, 110] width 6 height 6
